Goal: Use online tool/utility: Utilize a website feature to perform a specific function

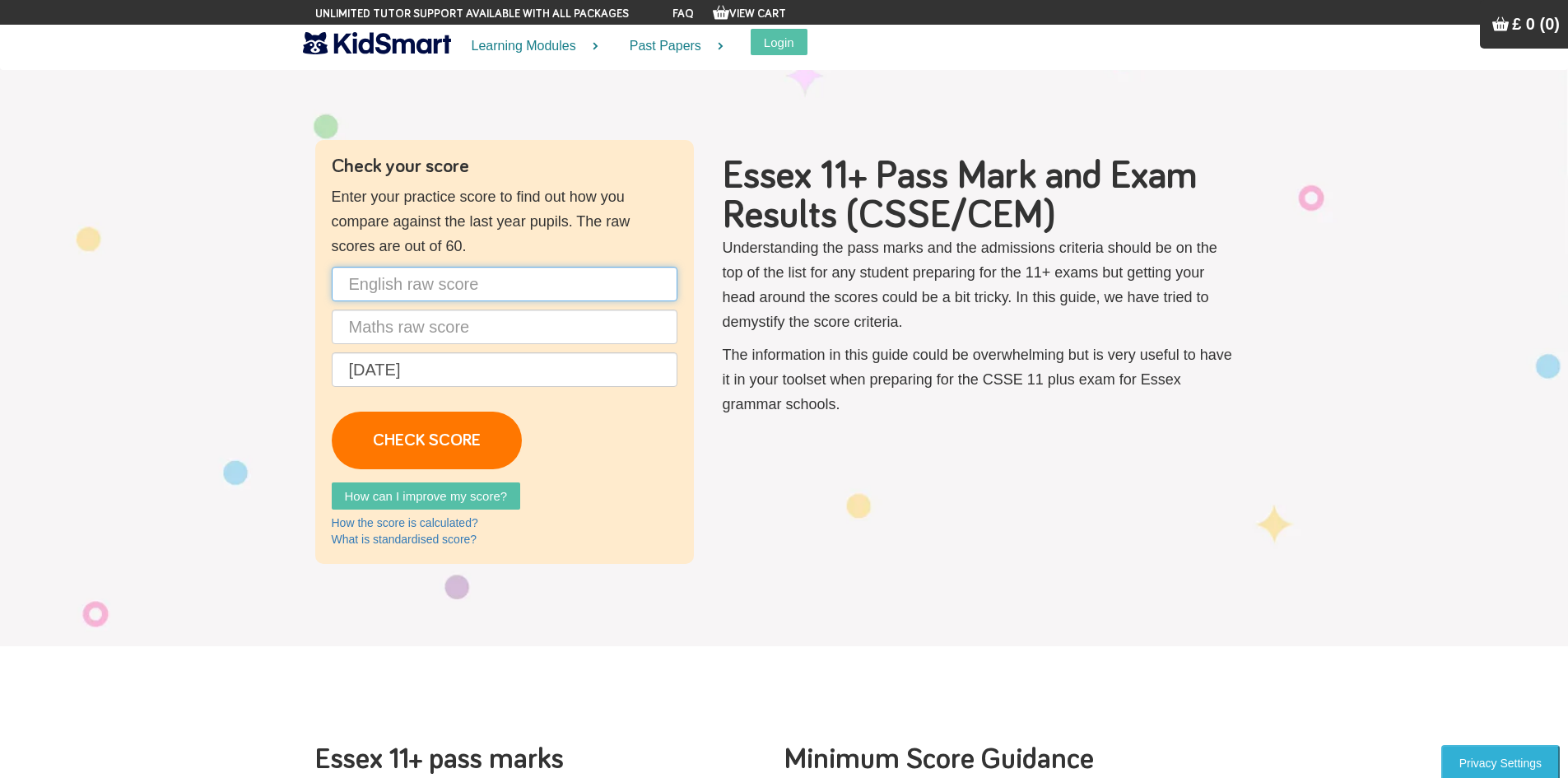
click at [454, 287] on input "text" at bounding box center [504, 284] width 345 height 35
type input "1"
click at [441, 326] on input "text" at bounding box center [504, 327] width 345 height 35
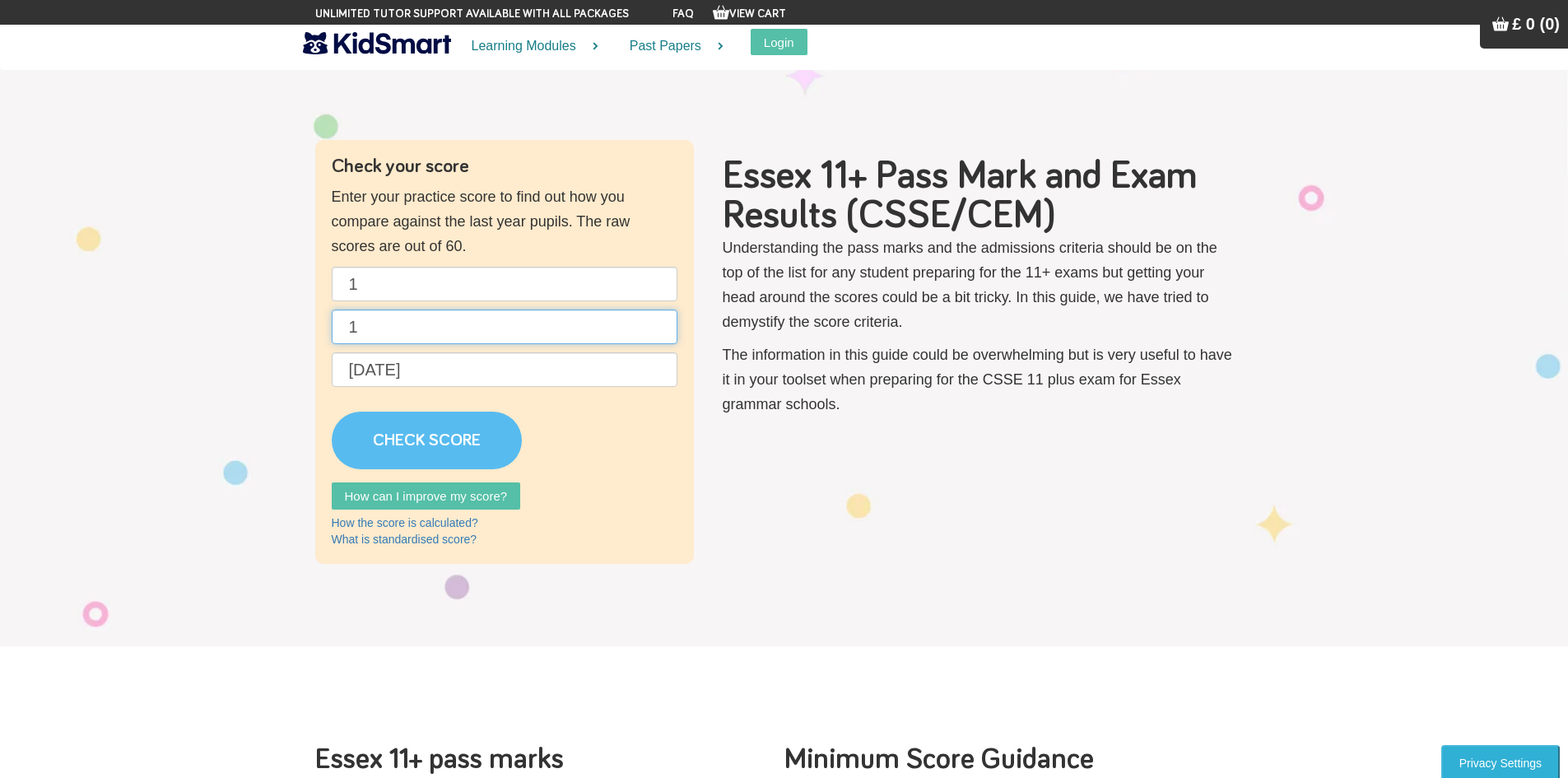
type input "1"
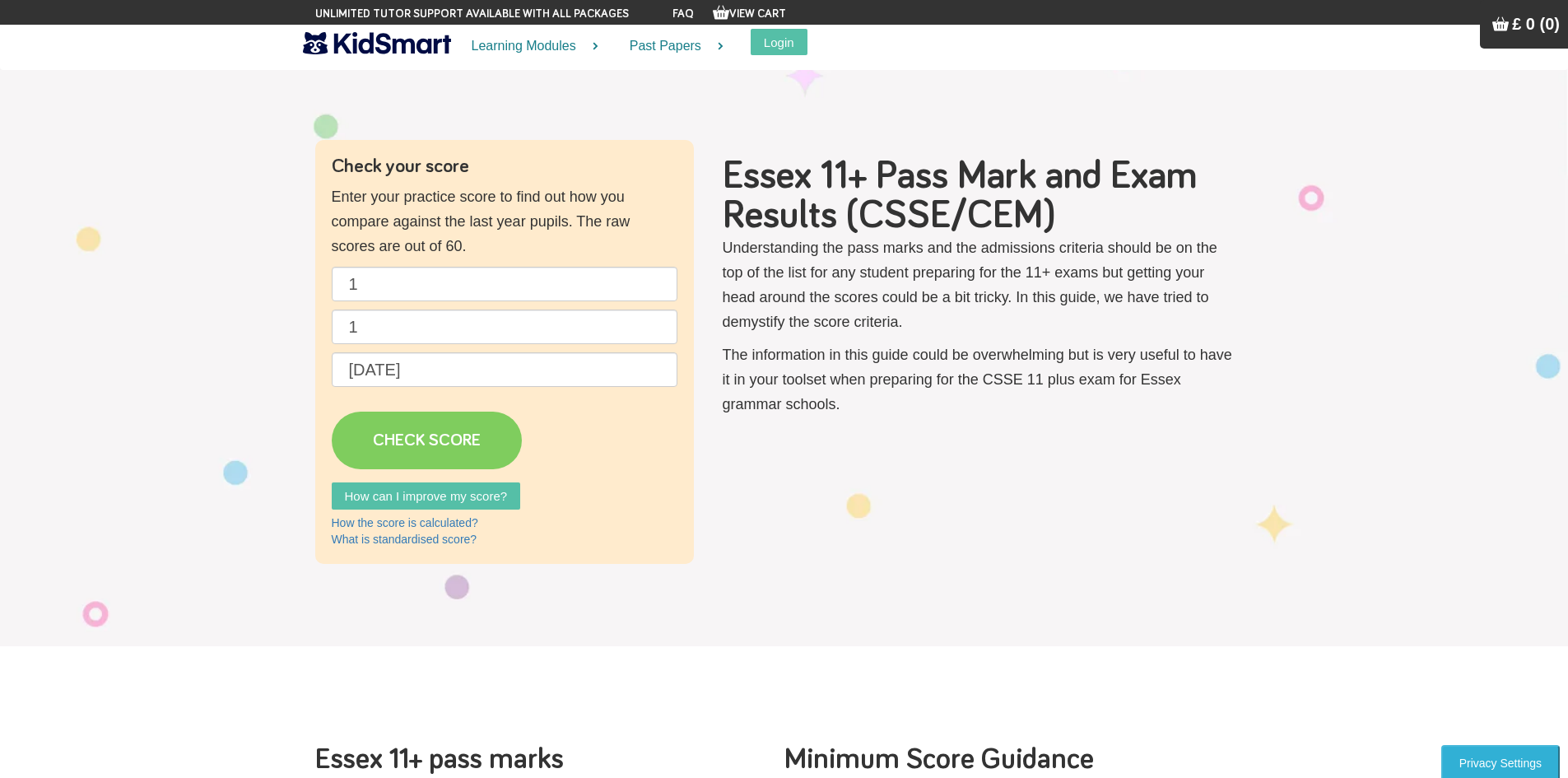
click at [389, 448] on link "CHECK SCORE" at bounding box center [426, 441] width 190 height 58
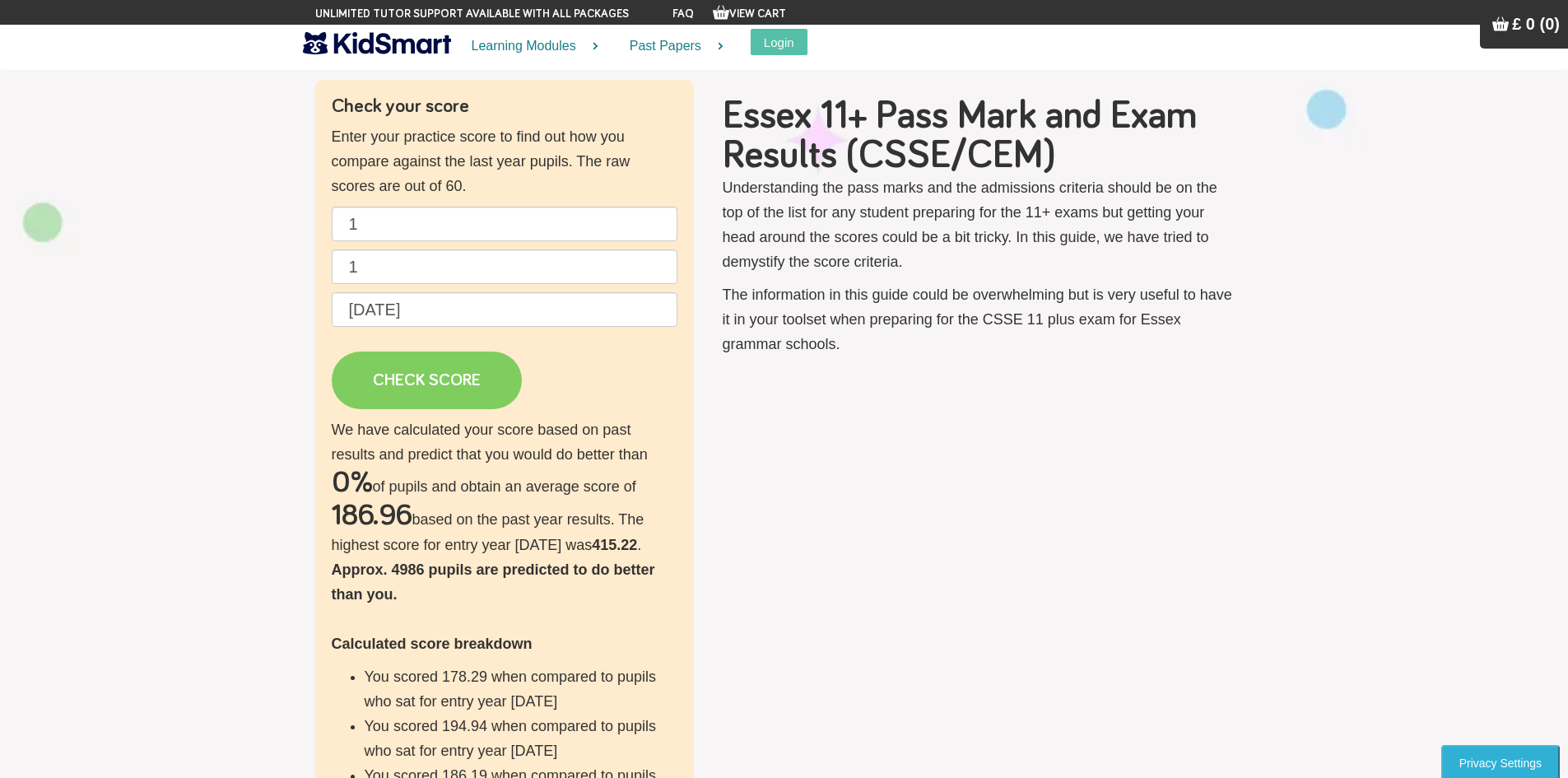
scroll to position [55, 0]
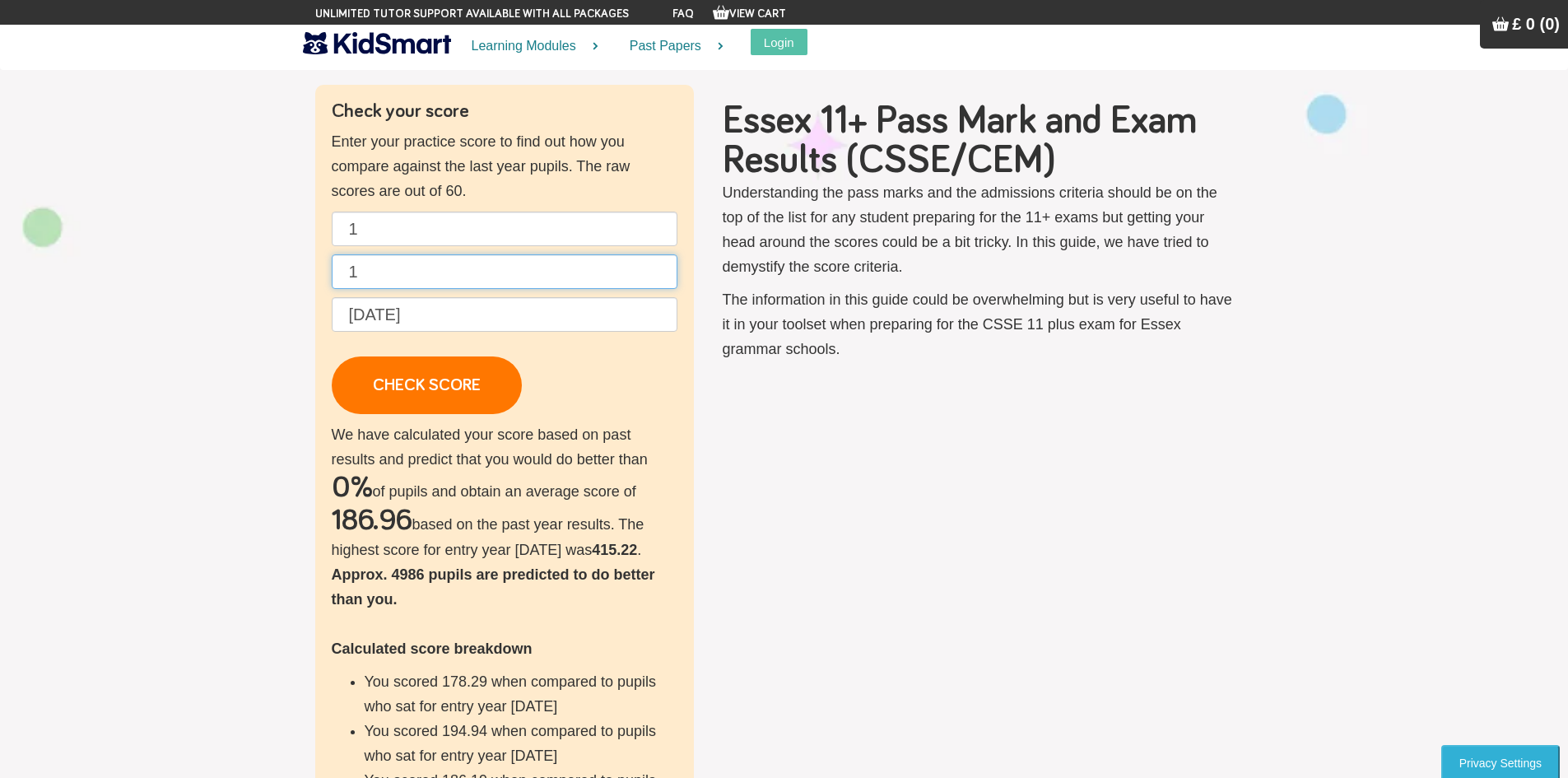
drag, startPoint x: 415, startPoint y: 269, endPoint x: 292, endPoint y: 274, distance: 123.1
click at [324, 275] on div "Check your score Enter your practice score to find out how you compare against …" at bounding box center [505, 536] width 378 height 902
drag, startPoint x: 422, startPoint y: 221, endPoint x: 316, endPoint y: 238, distance: 107.4
click at [315, 238] on div "Check your score Enter your practice score to find out how you compare against …" at bounding box center [505, 536] width 378 height 902
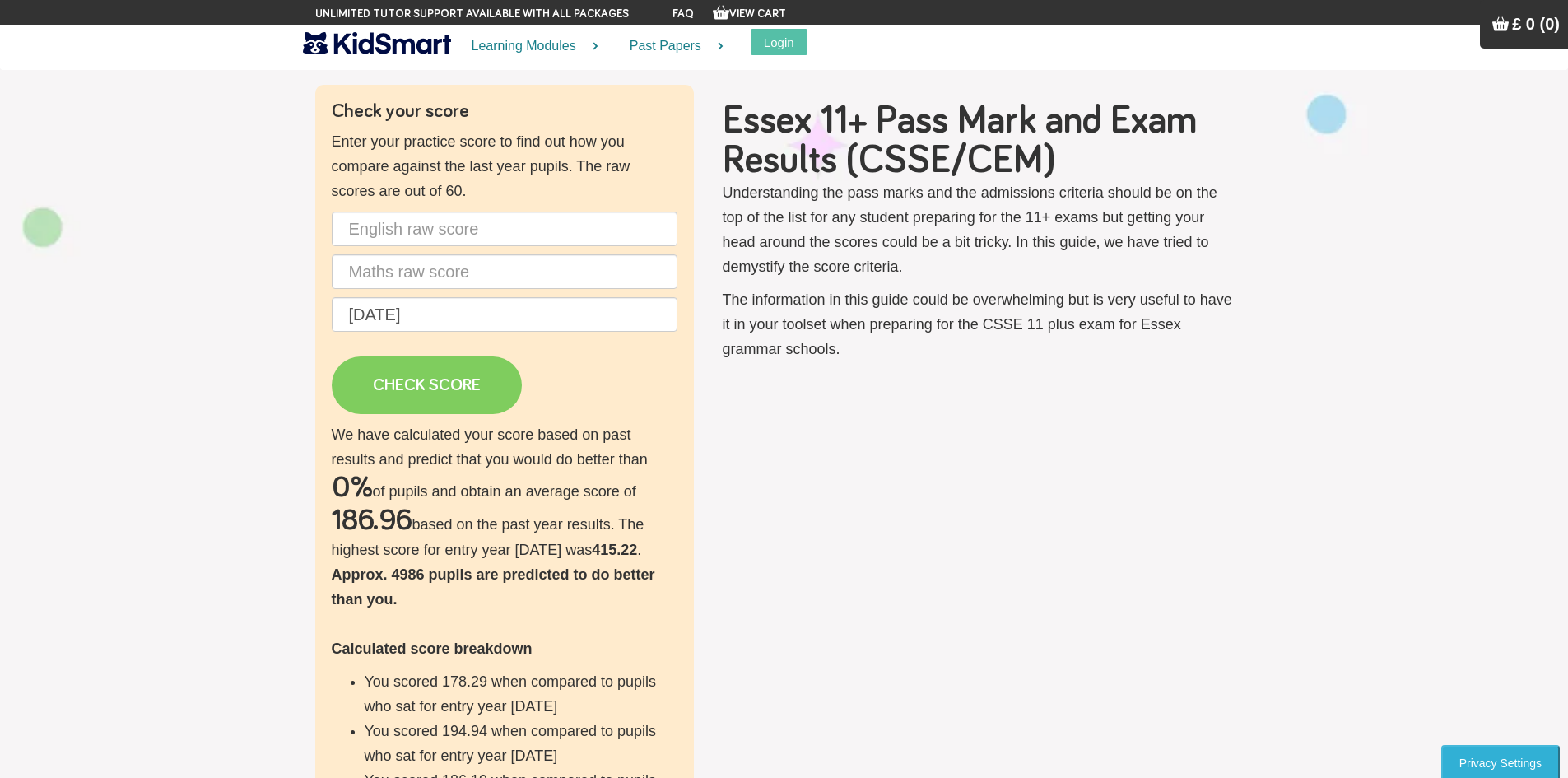
click at [443, 374] on link "CHECK SCORE" at bounding box center [426, 386] width 190 height 58
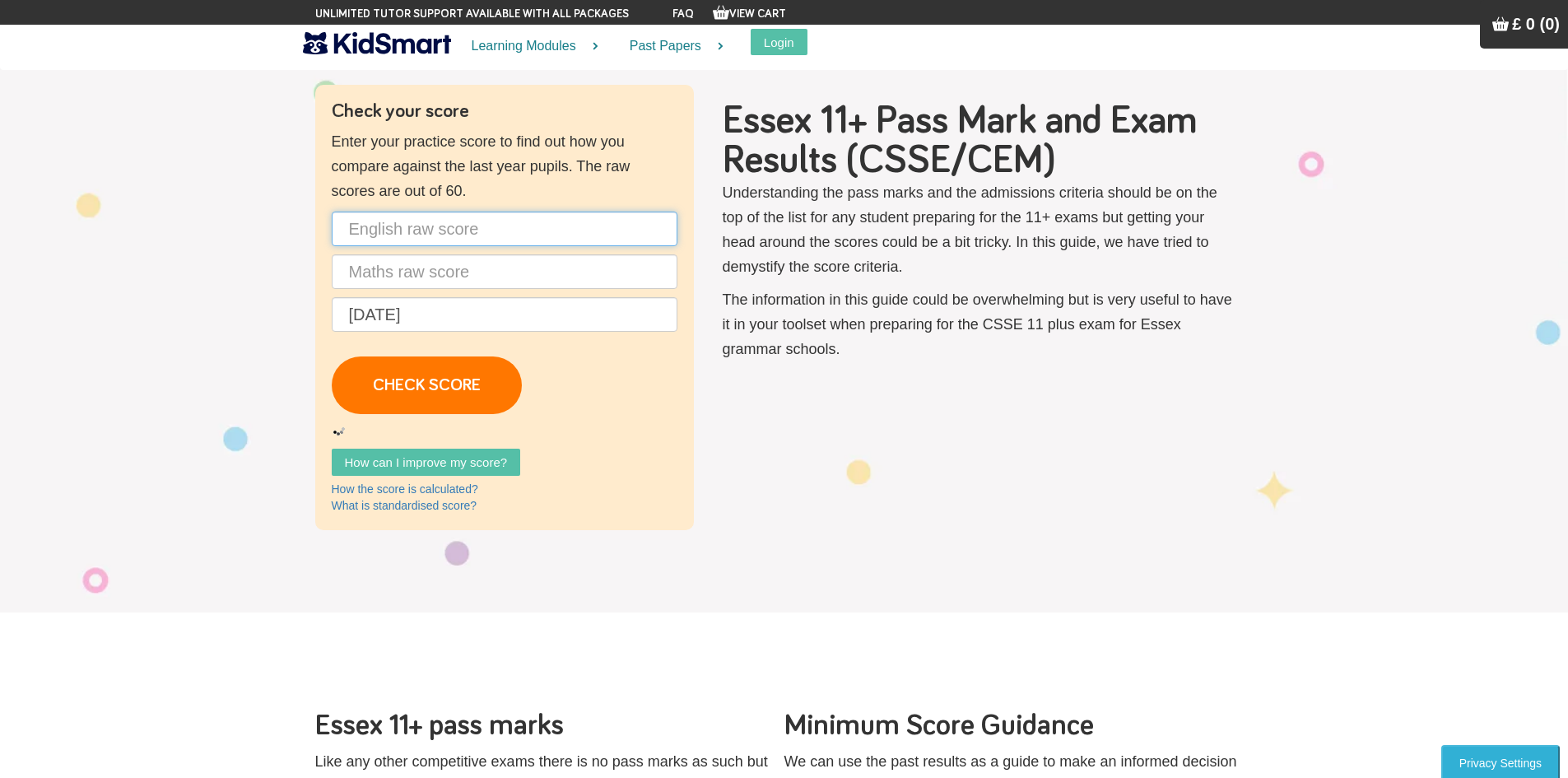
click at [444, 221] on input "text" at bounding box center [504, 228] width 345 height 35
type input "0"
drag, startPoint x: 373, startPoint y: 269, endPoint x: 384, endPoint y: 304, distance: 36.7
click at [373, 268] on input "text" at bounding box center [504, 272] width 345 height 35
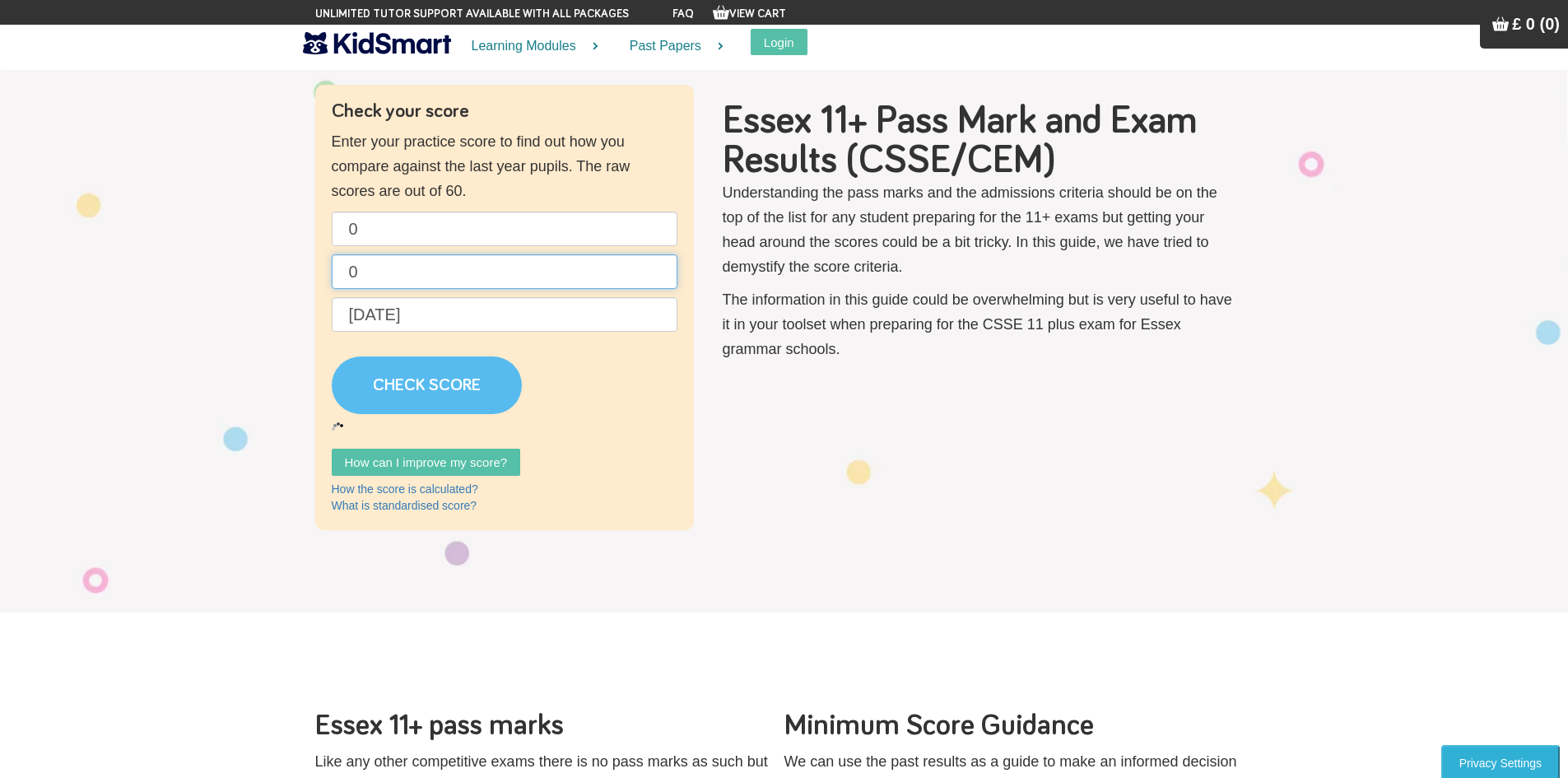
type input "0"
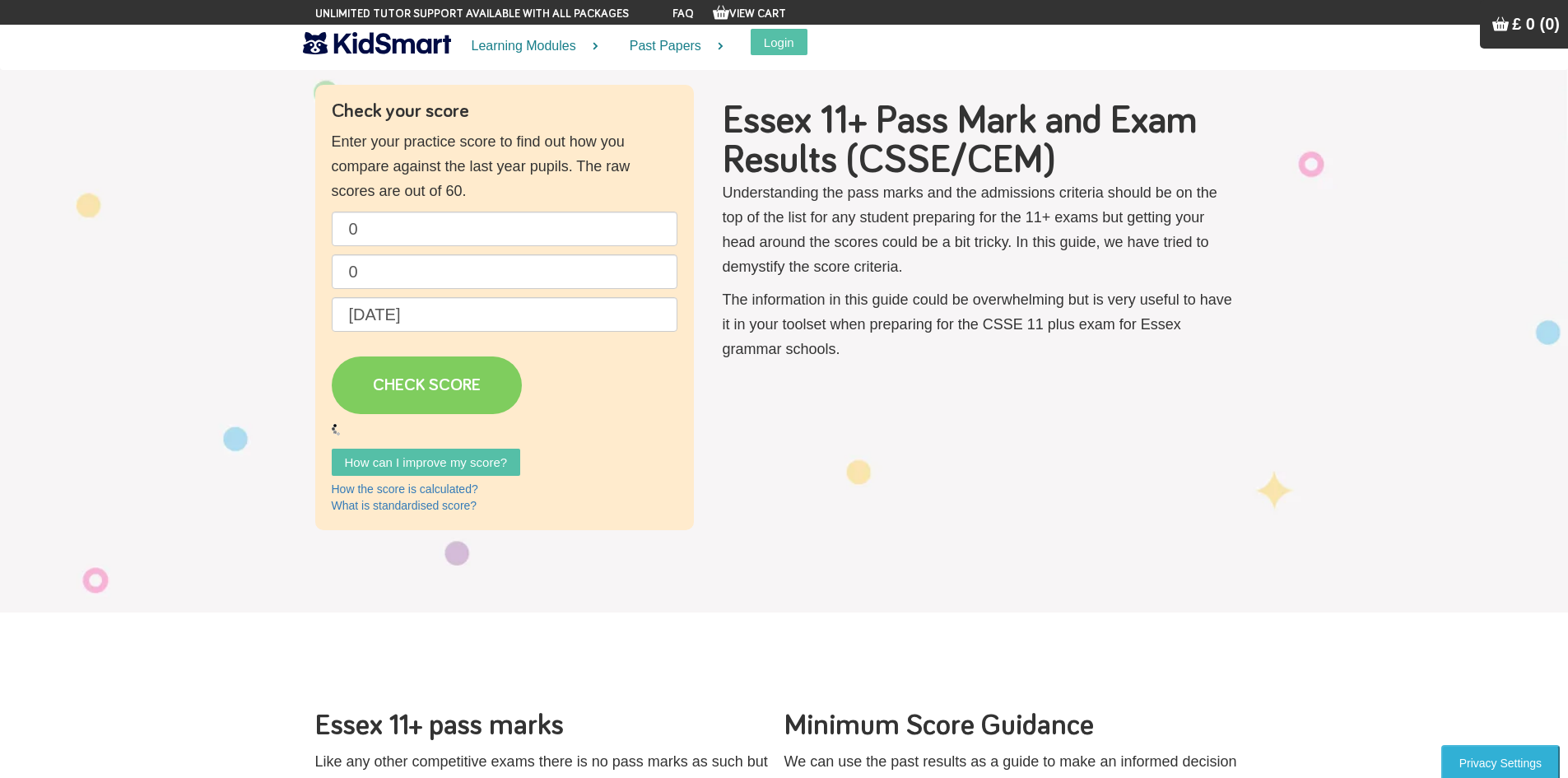
click at [405, 380] on link "CHECK SCORE" at bounding box center [426, 386] width 190 height 58
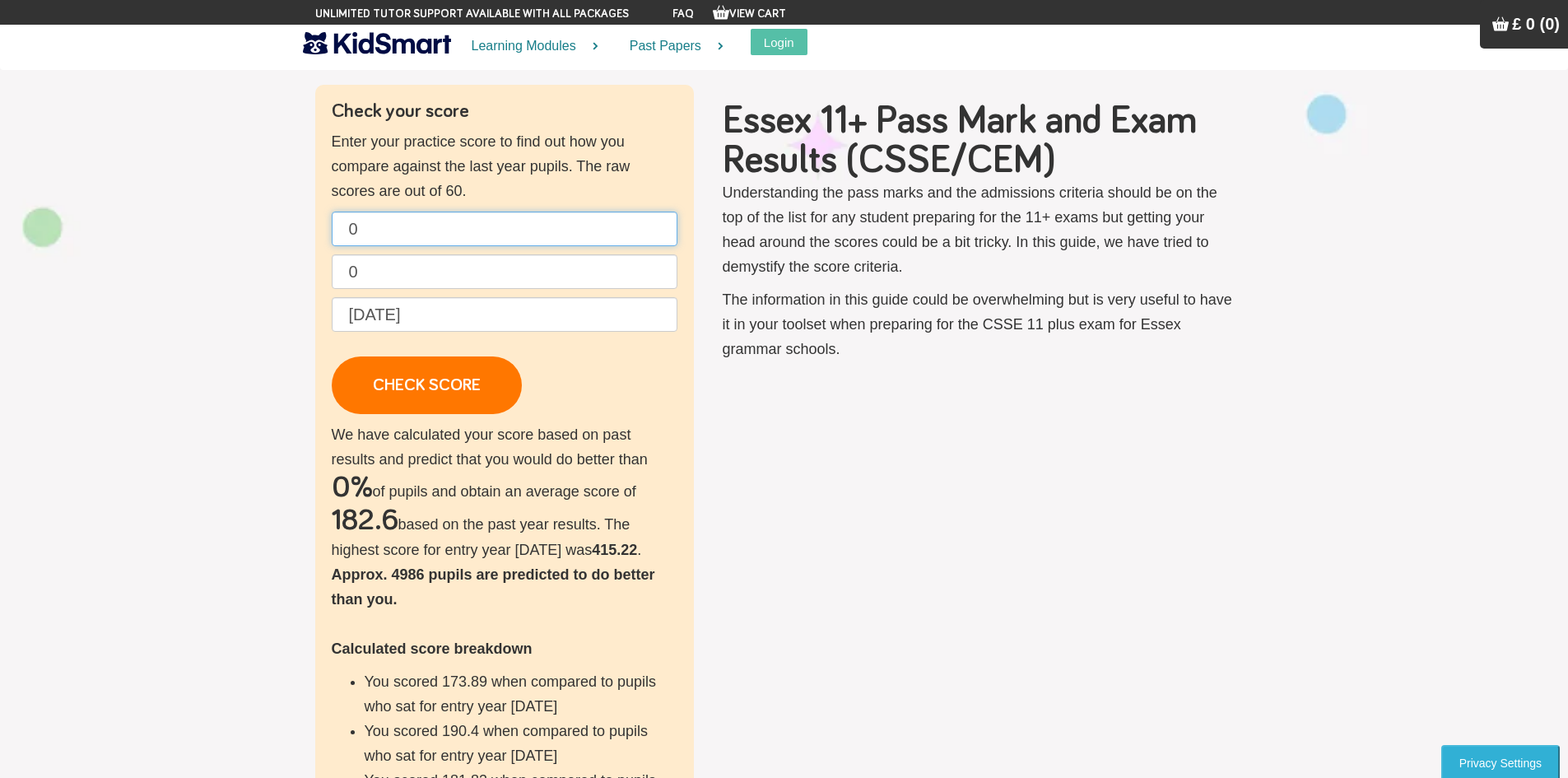
drag, startPoint x: 456, startPoint y: 225, endPoint x: 225, endPoint y: 228, distance: 231.0
click at [226, 228] on section "Check your score Enter your practice score to find out how you compare against …" at bounding box center [784, 536] width 1568 height 1065
drag, startPoint x: 358, startPoint y: 230, endPoint x: 361, endPoint y: 258, distance: 28.2
click at [359, 257] on p "5 0 [DATE] CHECK SCORE" at bounding box center [504, 313] width 345 height 202
type input "5"
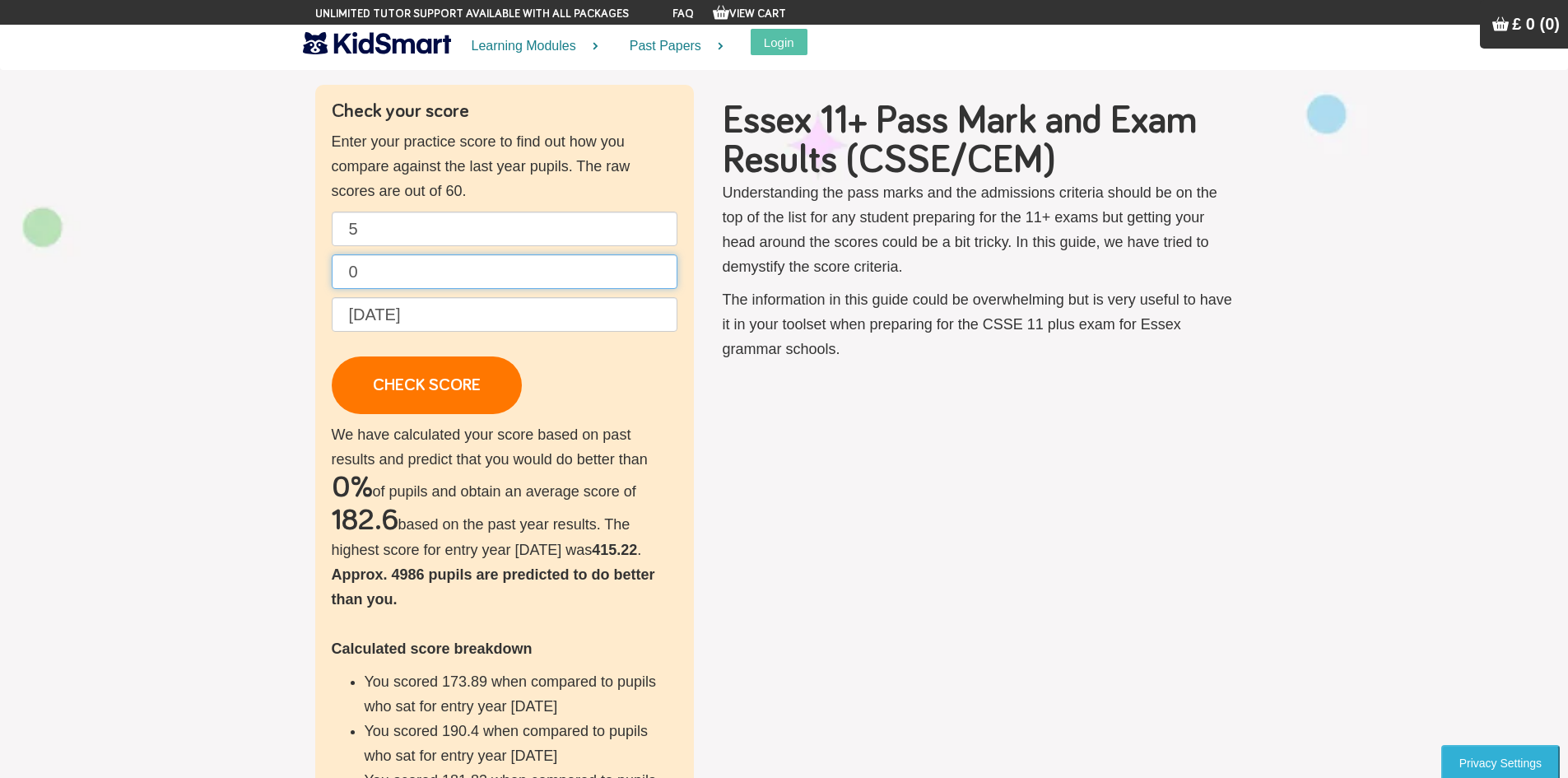
drag, startPoint x: 318, startPoint y: 272, endPoint x: 269, endPoint y: 270, distance: 49.0
click at [269, 270] on section "Check your score Enter your practice score to find out how you compare against …" at bounding box center [784, 536] width 1568 height 1065
type input "5"
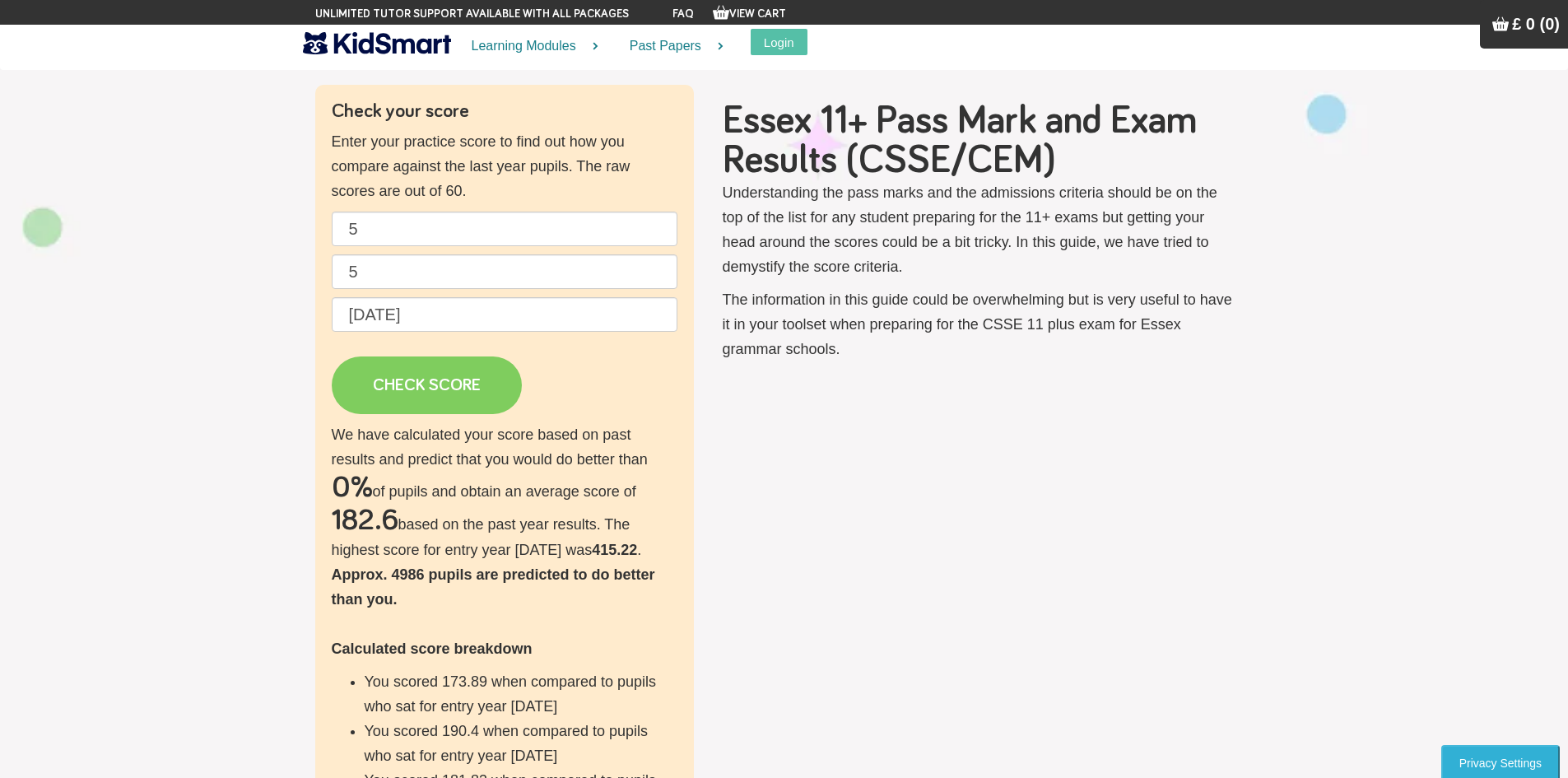
click at [465, 391] on link "CHECK SCORE" at bounding box center [426, 386] width 190 height 58
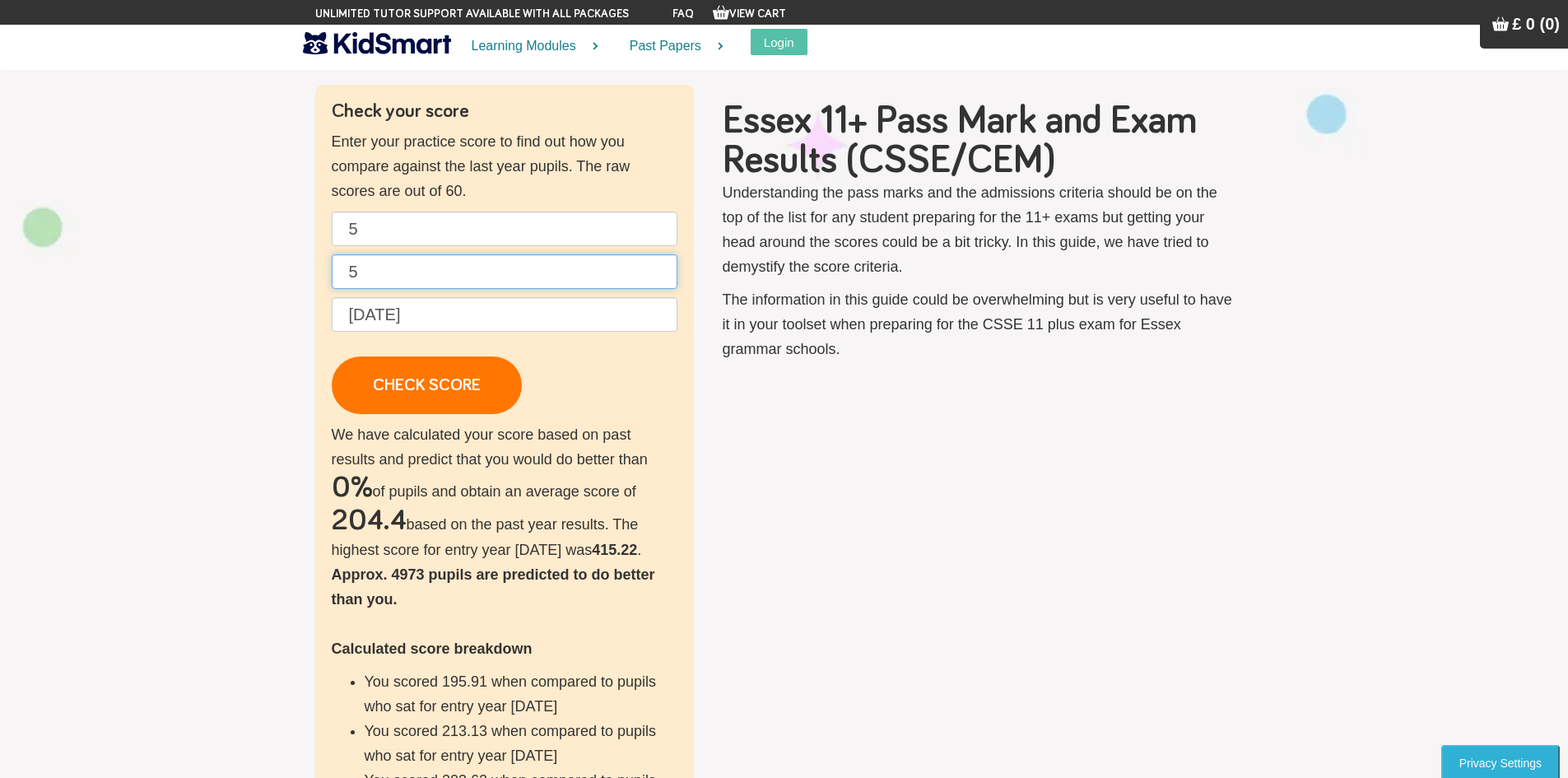
drag, startPoint x: 387, startPoint y: 276, endPoint x: 140, endPoint y: 235, distance: 250.4
click at [198, 254] on section "Check your score Enter your practice score to find out how you compare against …" at bounding box center [784, 536] width 1568 height 1065
drag, startPoint x: 372, startPoint y: 225, endPoint x: 305, endPoint y: 217, distance: 67.5
click at [312, 221] on div "Check your score Enter your practice score to find out how you compare against …" at bounding box center [784, 536] width 963 height 902
type input "30"
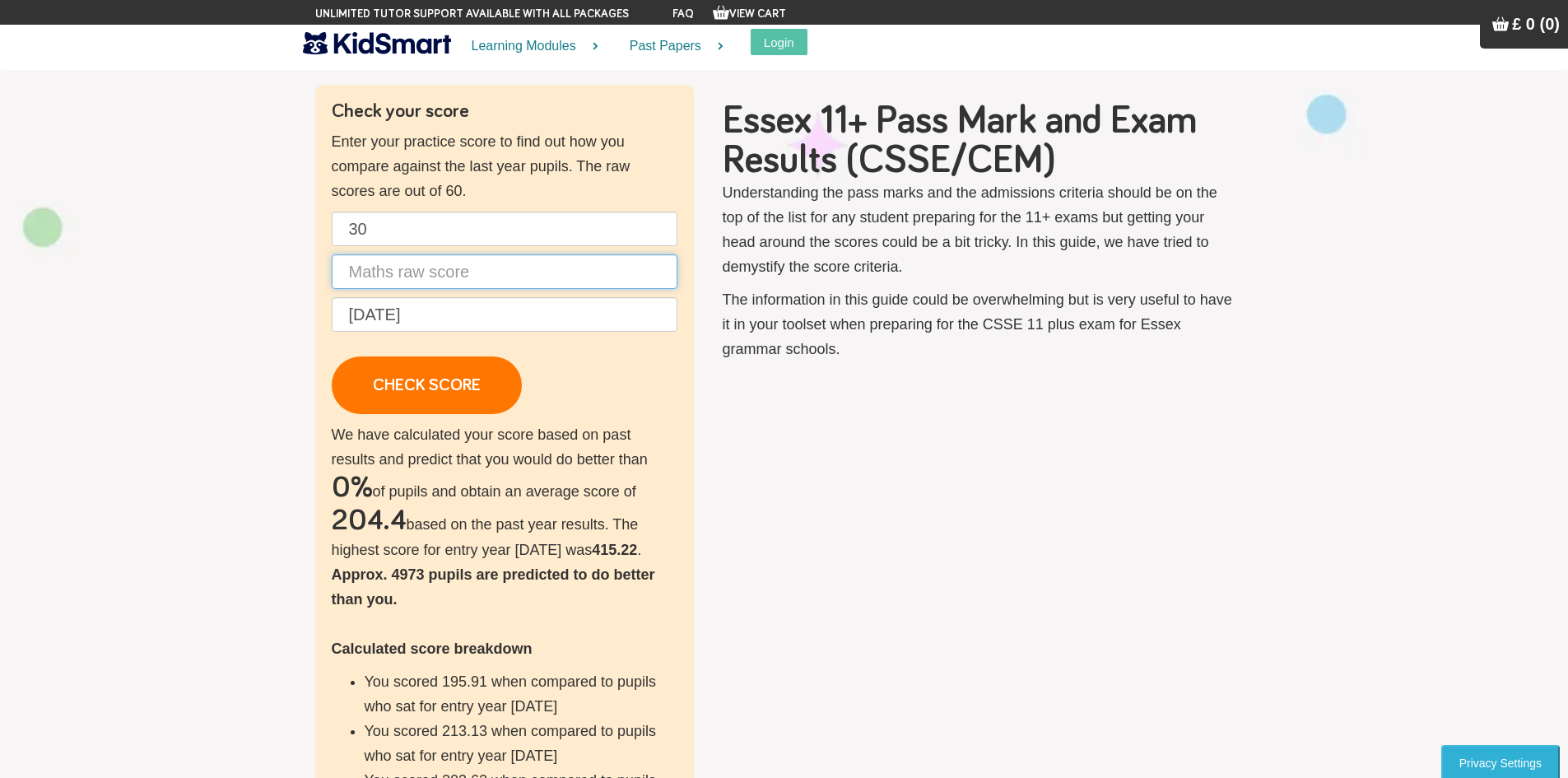
drag, startPoint x: 391, startPoint y: 281, endPoint x: 382, endPoint y: 281, distance: 9.0
click at [390, 281] on input "text" at bounding box center [504, 272] width 345 height 35
type input "30"
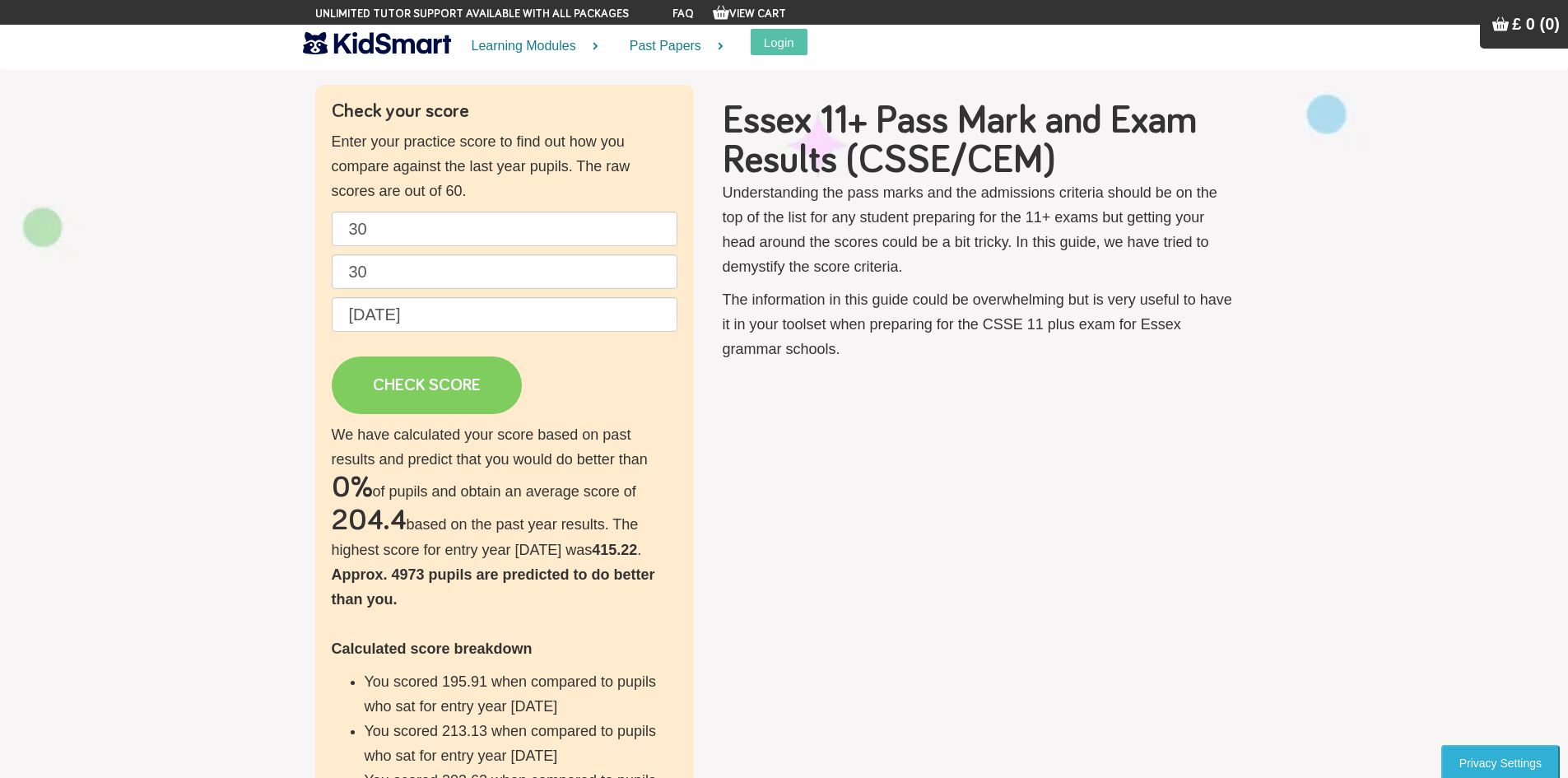
click at [418, 380] on link "CHECK SCORE" at bounding box center [426, 386] width 190 height 58
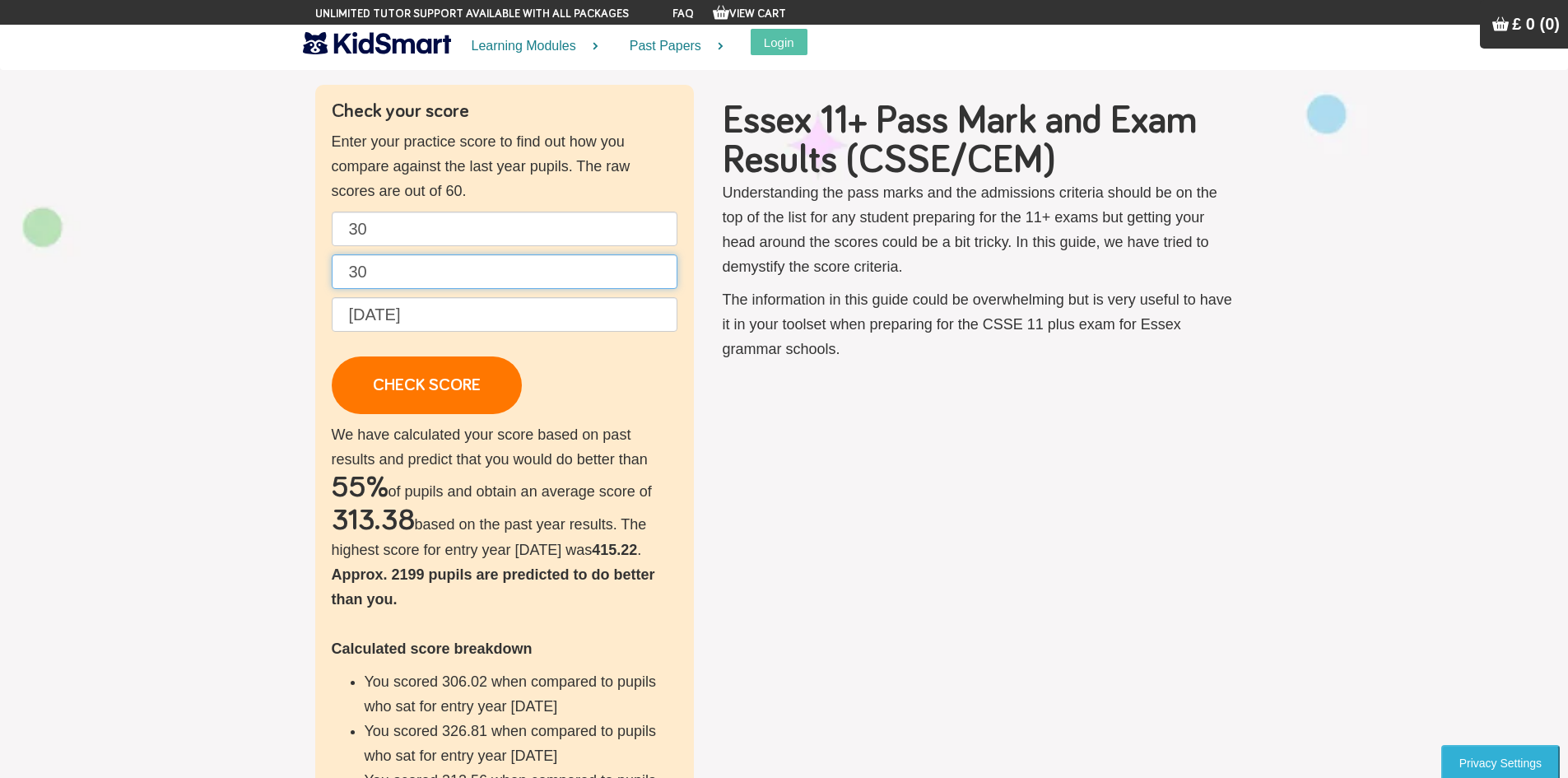
drag, startPoint x: 411, startPoint y: 280, endPoint x: 293, endPoint y: 284, distance: 118.1
click at [303, 284] on div "Check your score Enter your practice score to find out how you compare against …" at bounding box center [784, 536] width 963 height 902
type input "7"
type input "45"
drag, startPoint x: 445, startPoint y: 248, endPoint x: 385, endPoint y: 257, distance: 60.7
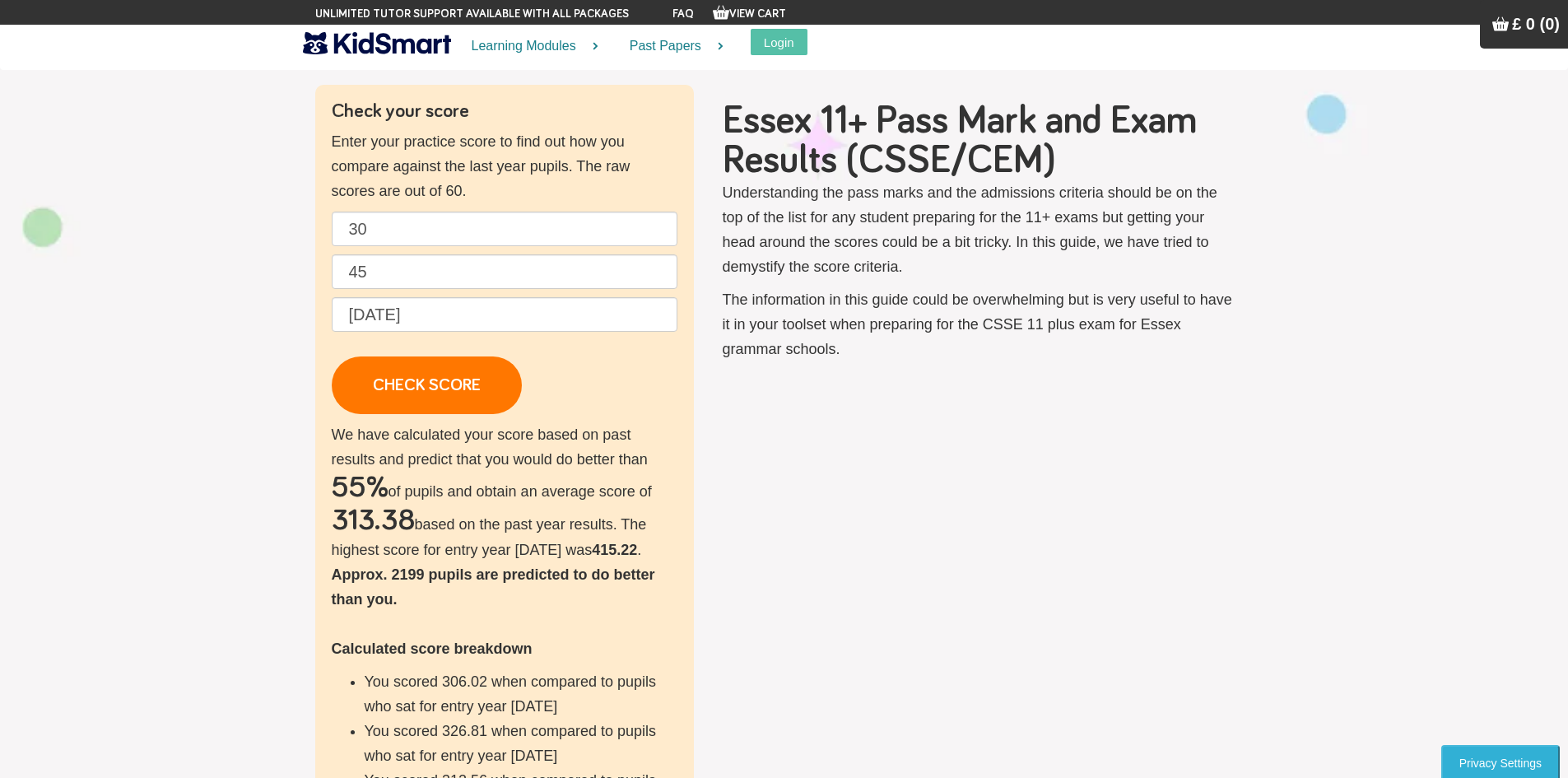
click at [383, 258] on p "30 45 [DATE] CHECK SCORE" at bounding box center [504, 313] width 345 height 202
drag, startPoint x: 347, startPoint y: 241, endPoint x: 256, endPoint y: 250, distance: 91.4
click at [259, 250] on section "Check your score Enter your practice score to find out how you compare against …" at bounding box center [784, 536] width 1568 height 1065
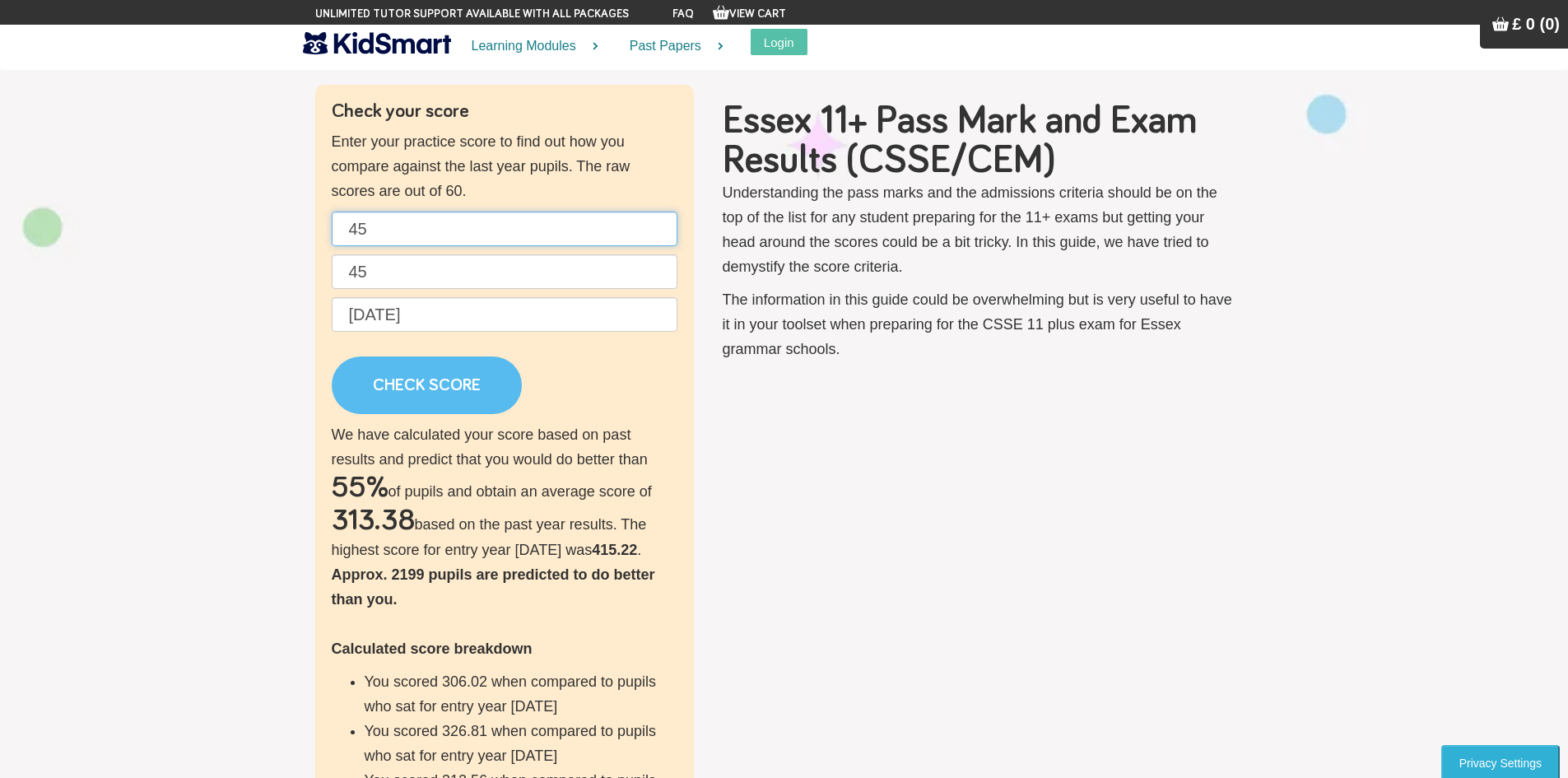
type input "45"
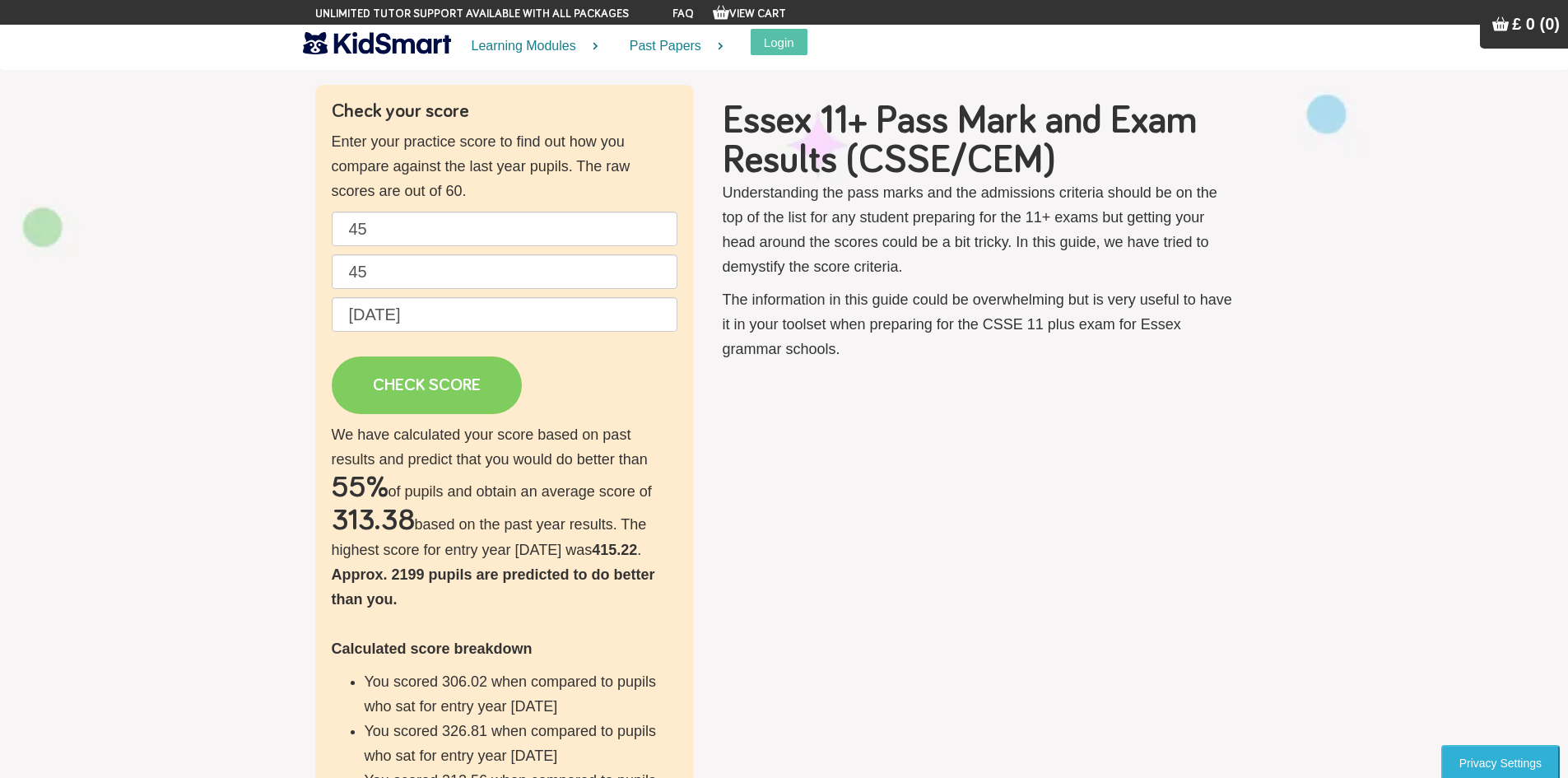
click at [443, 379] on link "CHECK SCORE" at bounding box center [426, 386] width 190 height 58
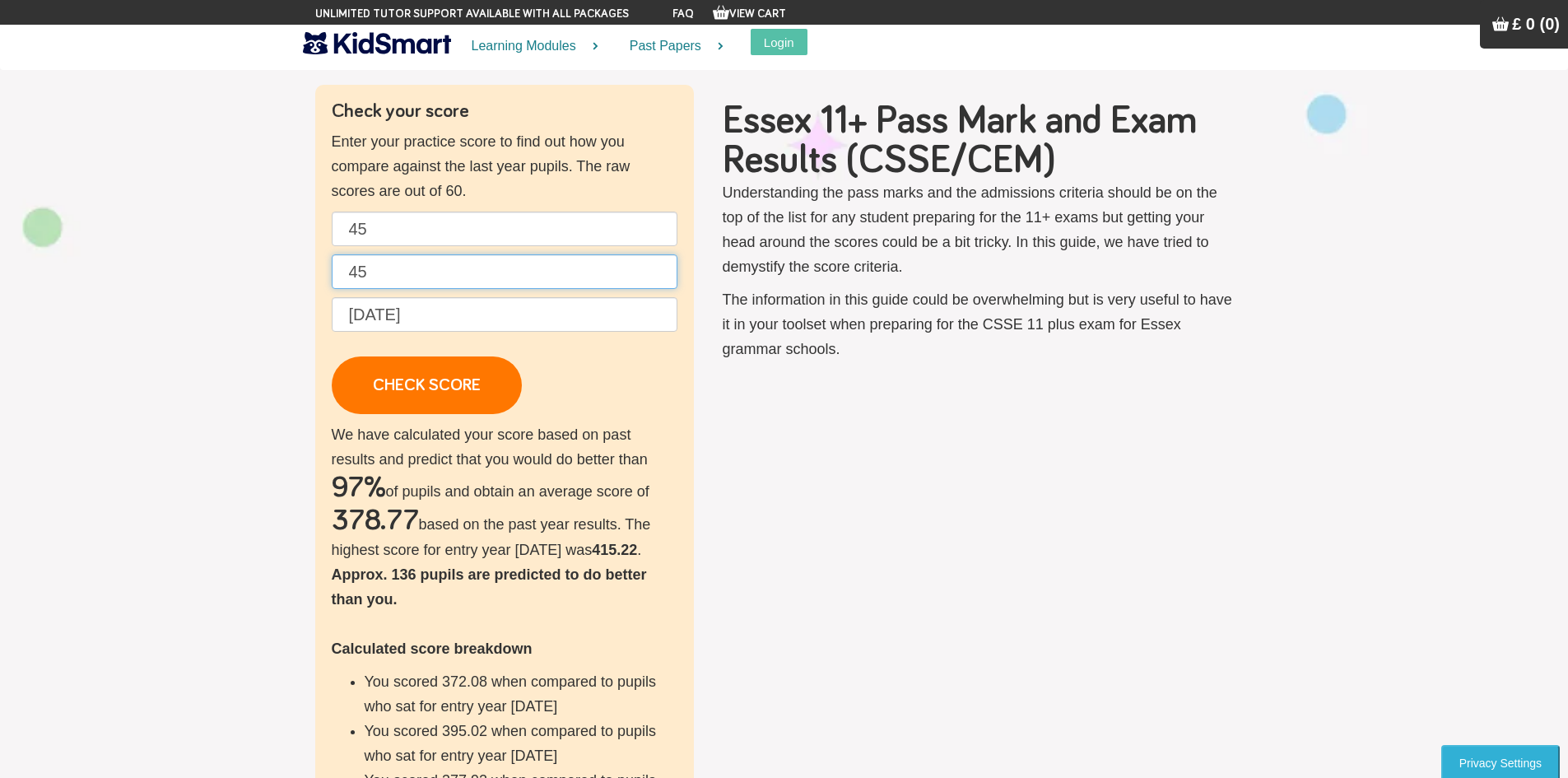
drag, startPoint x: 394, startPoint y: 272, endPoint x: 214, endPoint y: 276, distance: 180.0
click at [214, 276] on section "Check your score Enter your practice score to find out how you compare against …" at bounding box center [784, 536] width 1568 height 1065
type input "56"
drag, startPoint x: 416, startPoint y: 234, endPoint x: 250, endPoint y: 267, distance: 169.2
click at [257, 267] on section "Check your score Enter your practice score to find out how you compare against …" at bounding box center [784, 536] width 1568 height 1065
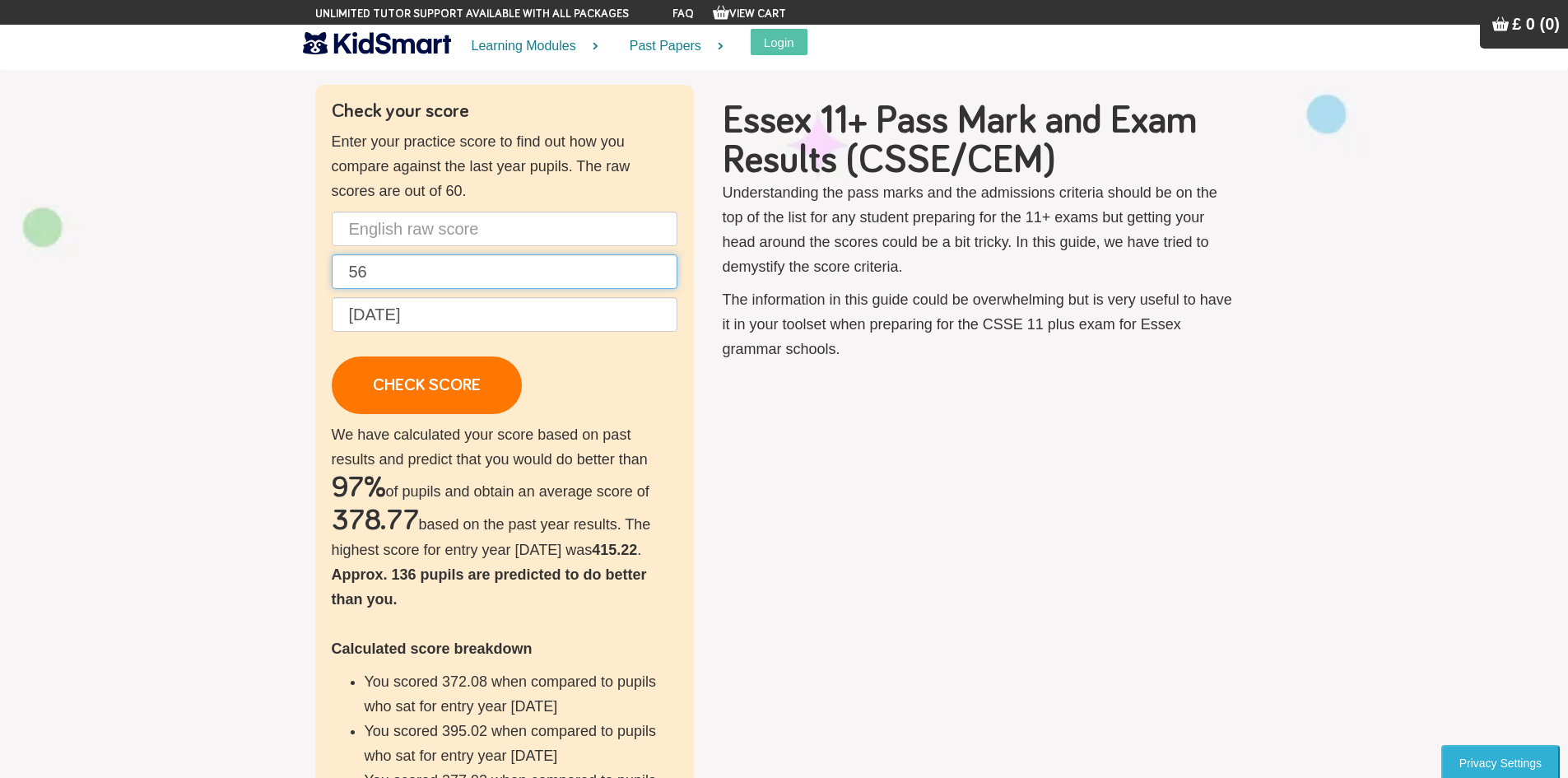
drag, startPoint x: 404, startPoint y: 268, endPoint x: 71, endPoint y: 256, distance: 333.2
click at [71, 256] on section "Check your score Enter your practice score to find out how you compare against …" at bounding box center [784, 536] width 1568 height 1065
type input "56"
click at [478, 233] on input "text" at bounding box center [504, 228] width 345 height 35
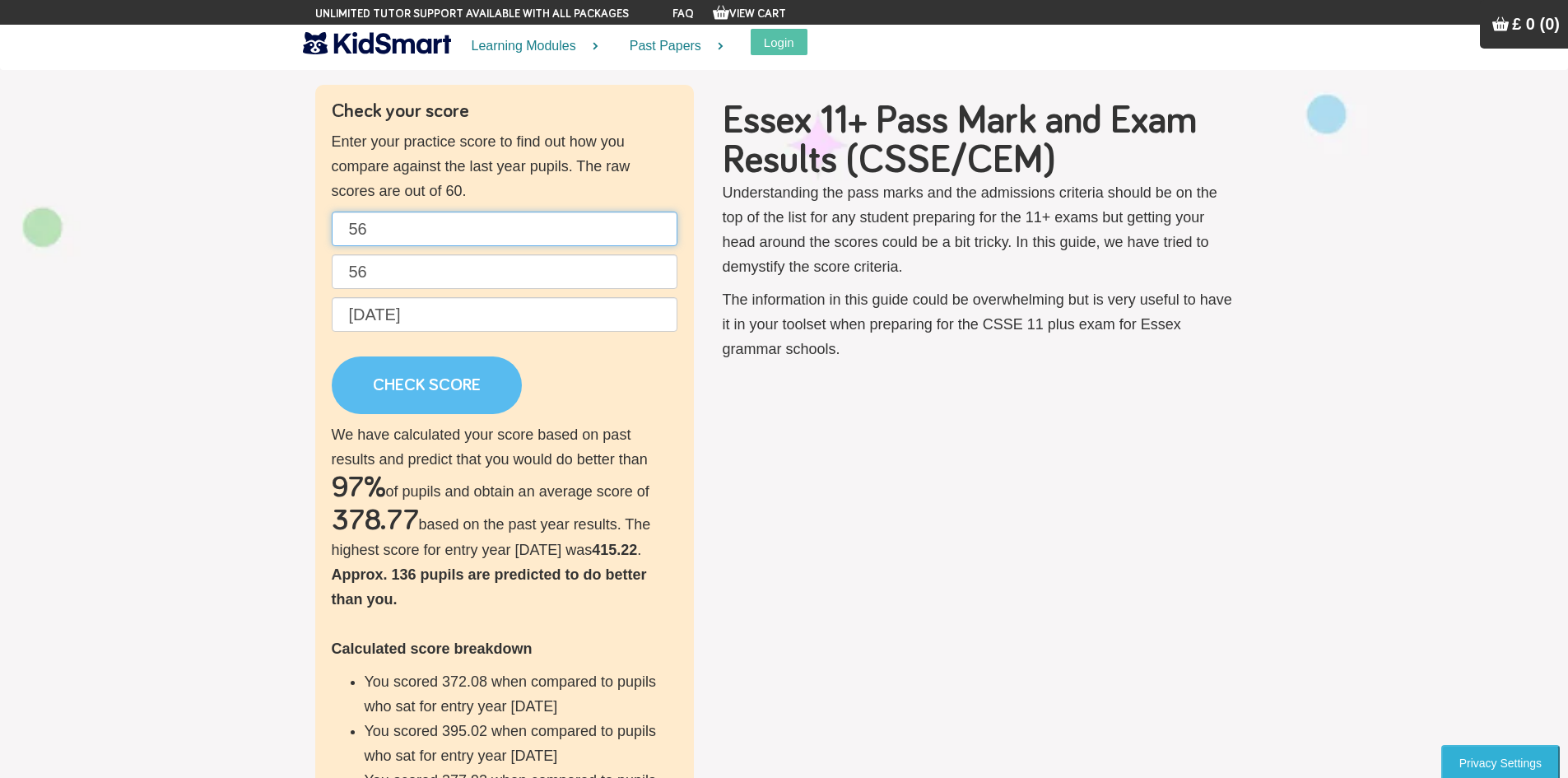
type input "56"
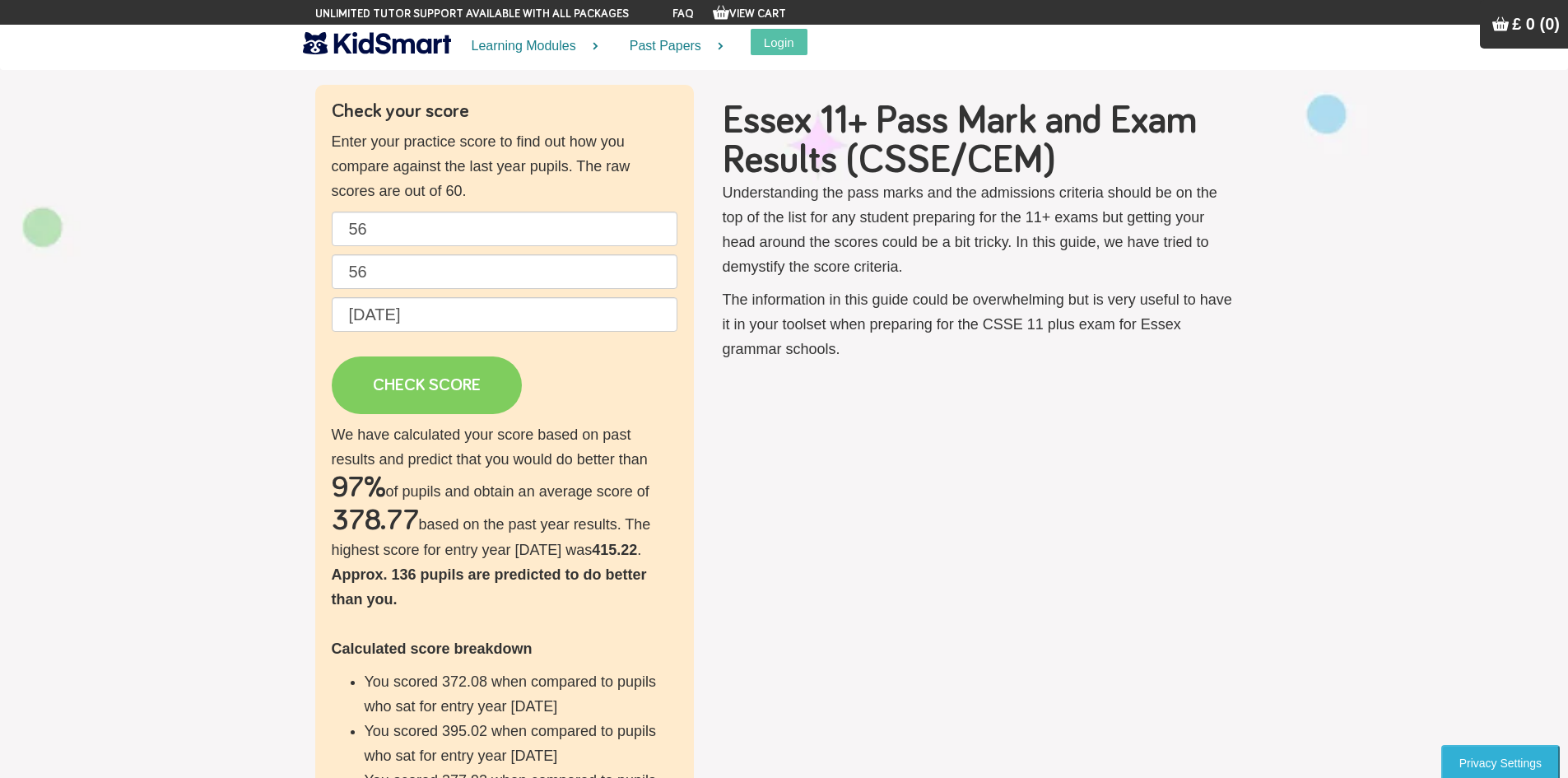
click at [452, 391] on link "CHECK SCORE" at bounding box center [426, 386] width 190 height 58
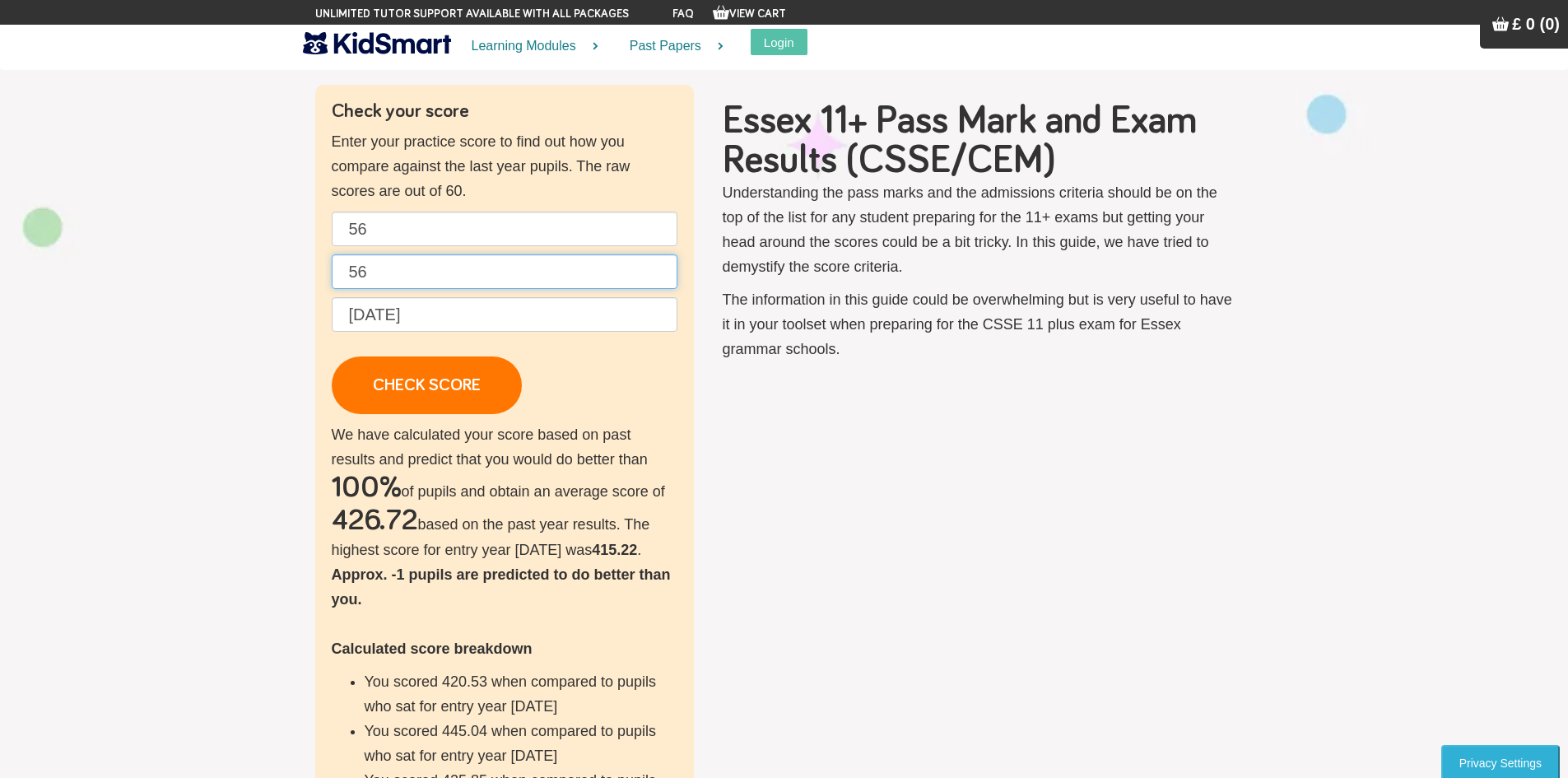
click at [396, 278] on input "56" at bounding box center [504, 272] width 345 height 35
type input "57"
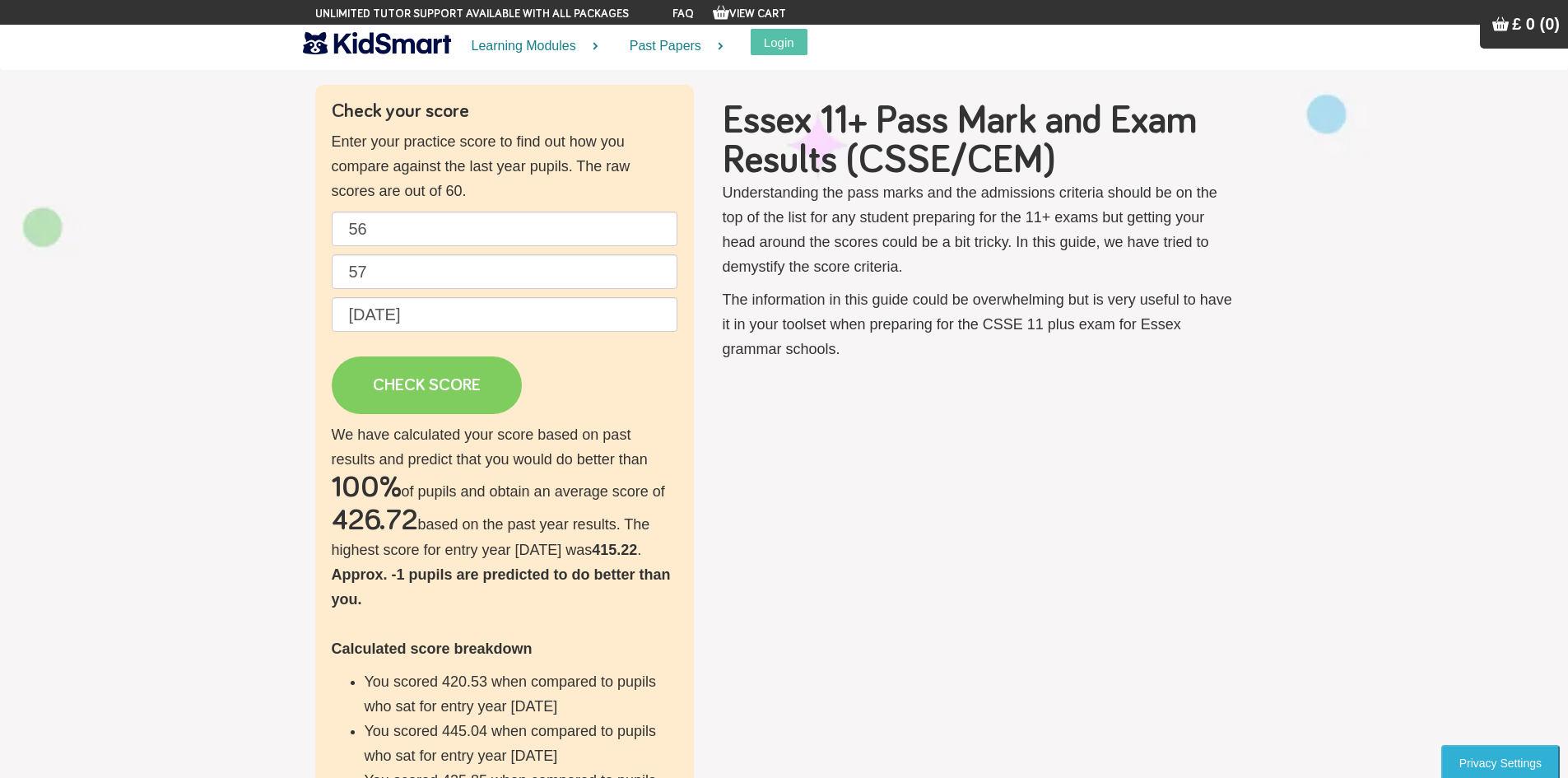
click at [436, 371] on link "CHECK SCORE" at bounding box center [426, 386] width 190 height 58
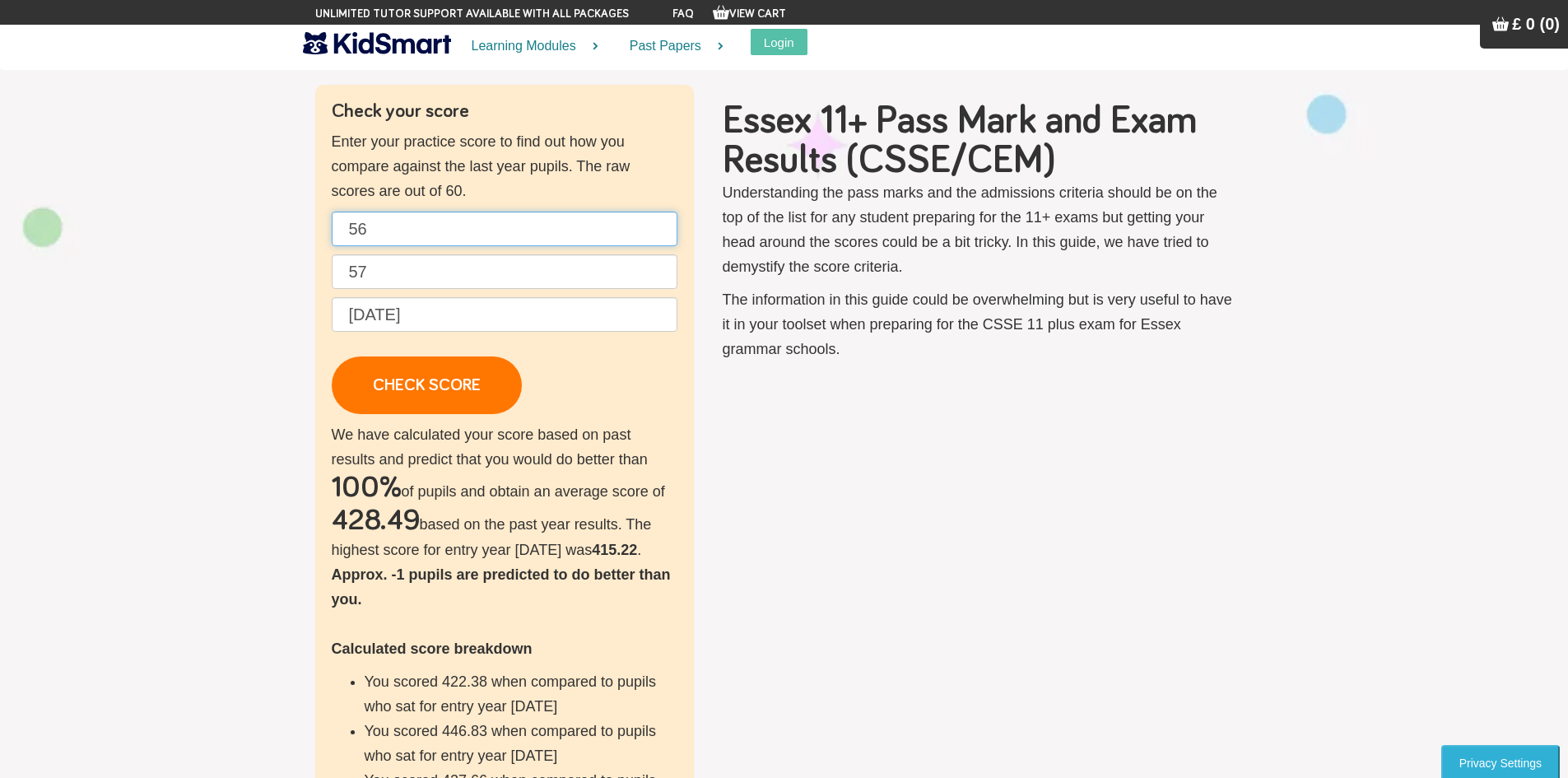
drag, startPoint x: 403, startPoint y: 221, endPoint x: 238, endPoint y: 228, distance: 165.1
click at [248, 230] on section "Check your score Enter your practice score to find out how you compare against …" at bounding box center [784, 536] width 1568 height 1065
type input "60"
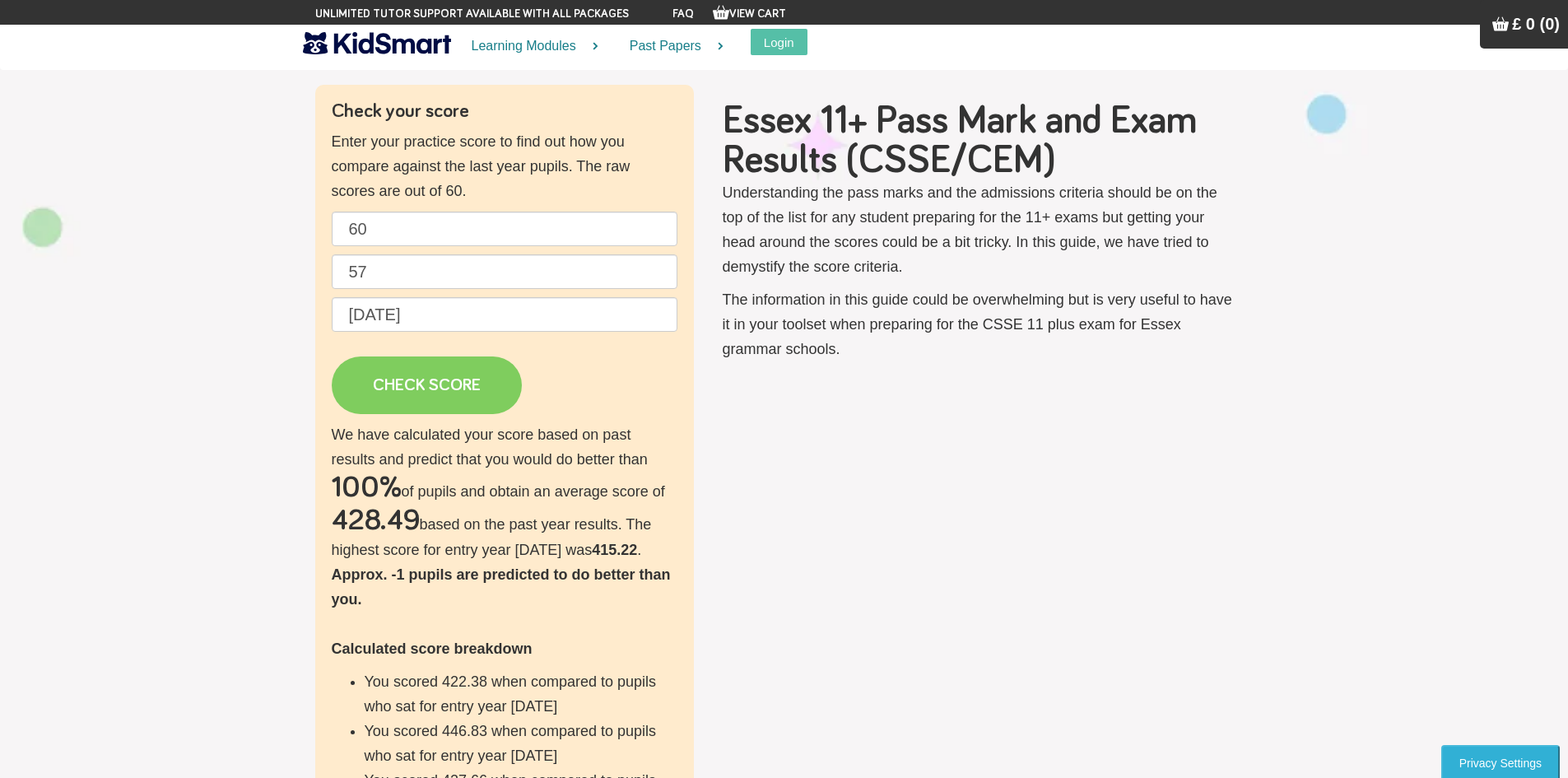
click at [460, 399] on link "CHECK SCORE" at bounding box center [426, 386] width 190 height 58
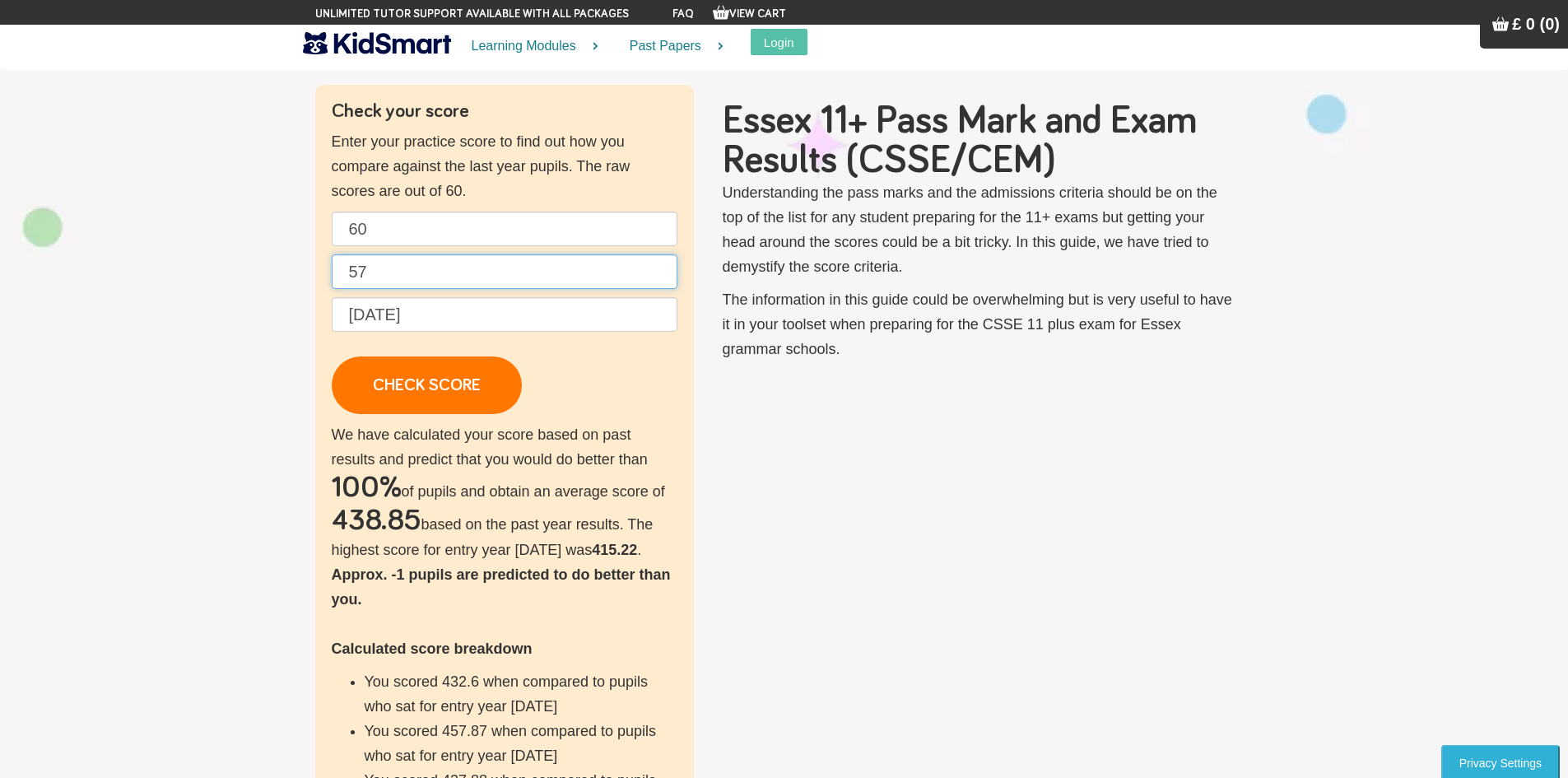
drag, startPoint x: 428, startPoint y: 274, endPoint x: 321, endPoint y: 276, distance: 107.0
click at [322, 277] on div "Check your score Enter your practice score to find out how you compare against …" at bounding box center [505, 536] width 378 height 902
type input "60"
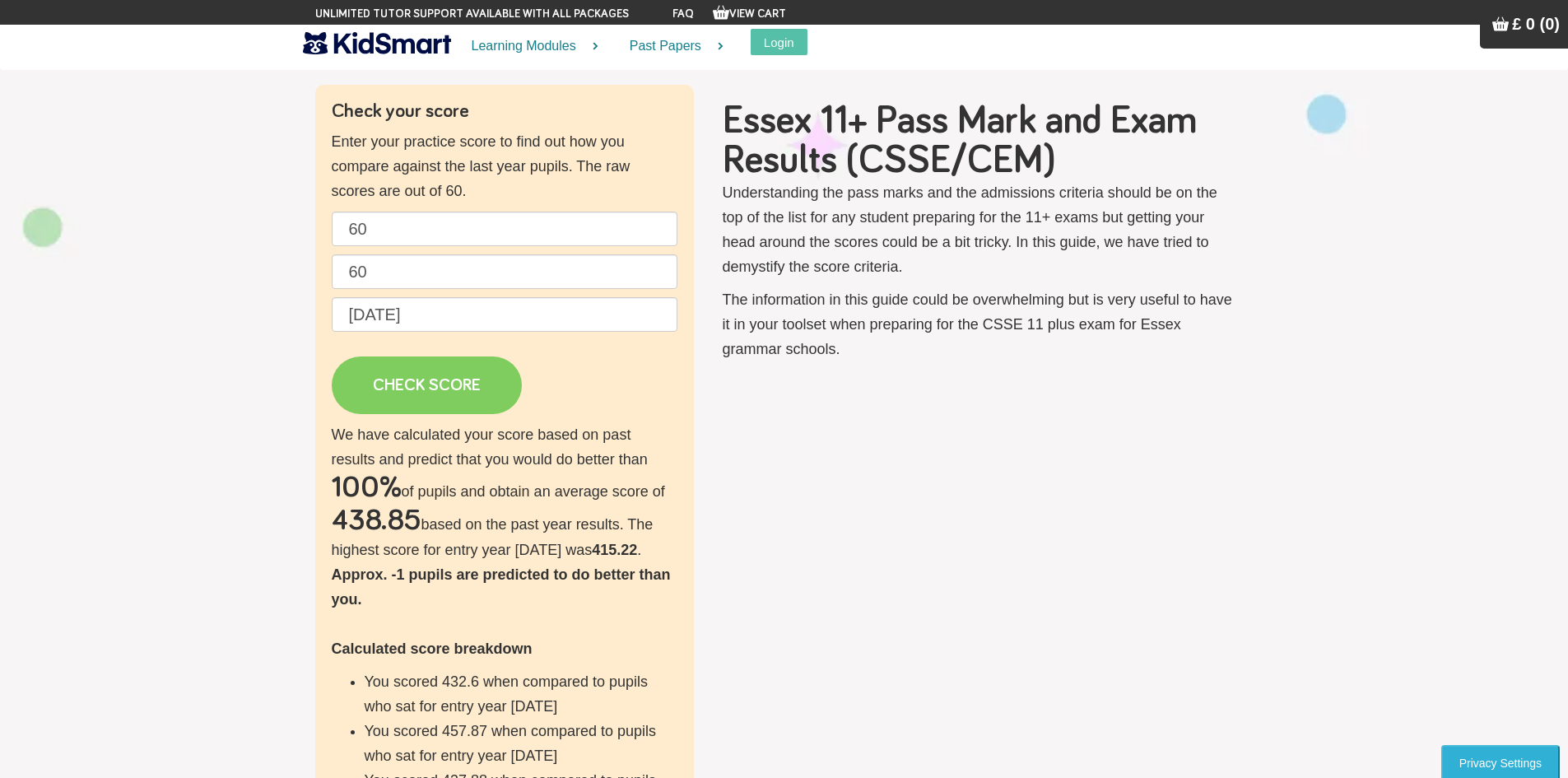
click at [440, 383] on link "CHECK SCORE" at bounding box center [426, 386] width 190 height 58
